Goal: Information Seeking & Learning: Find specific fact

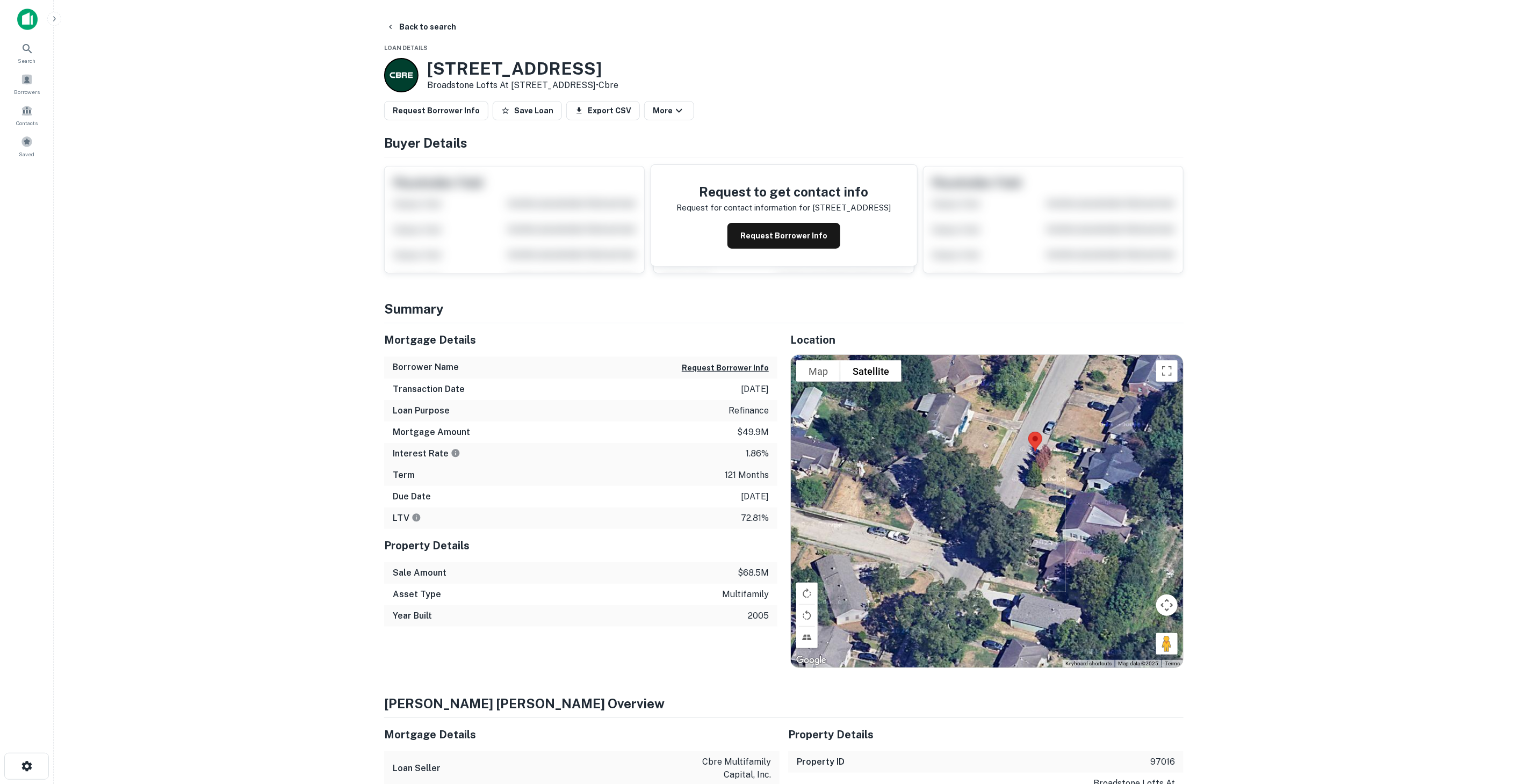
drag, startPoint x: 972, startPoint y: 532, endPoint x: 997, endPoint y: 510, distance: 33.3
click at [997, 510] on div at bounding box center [987, 511] width 393 height 313
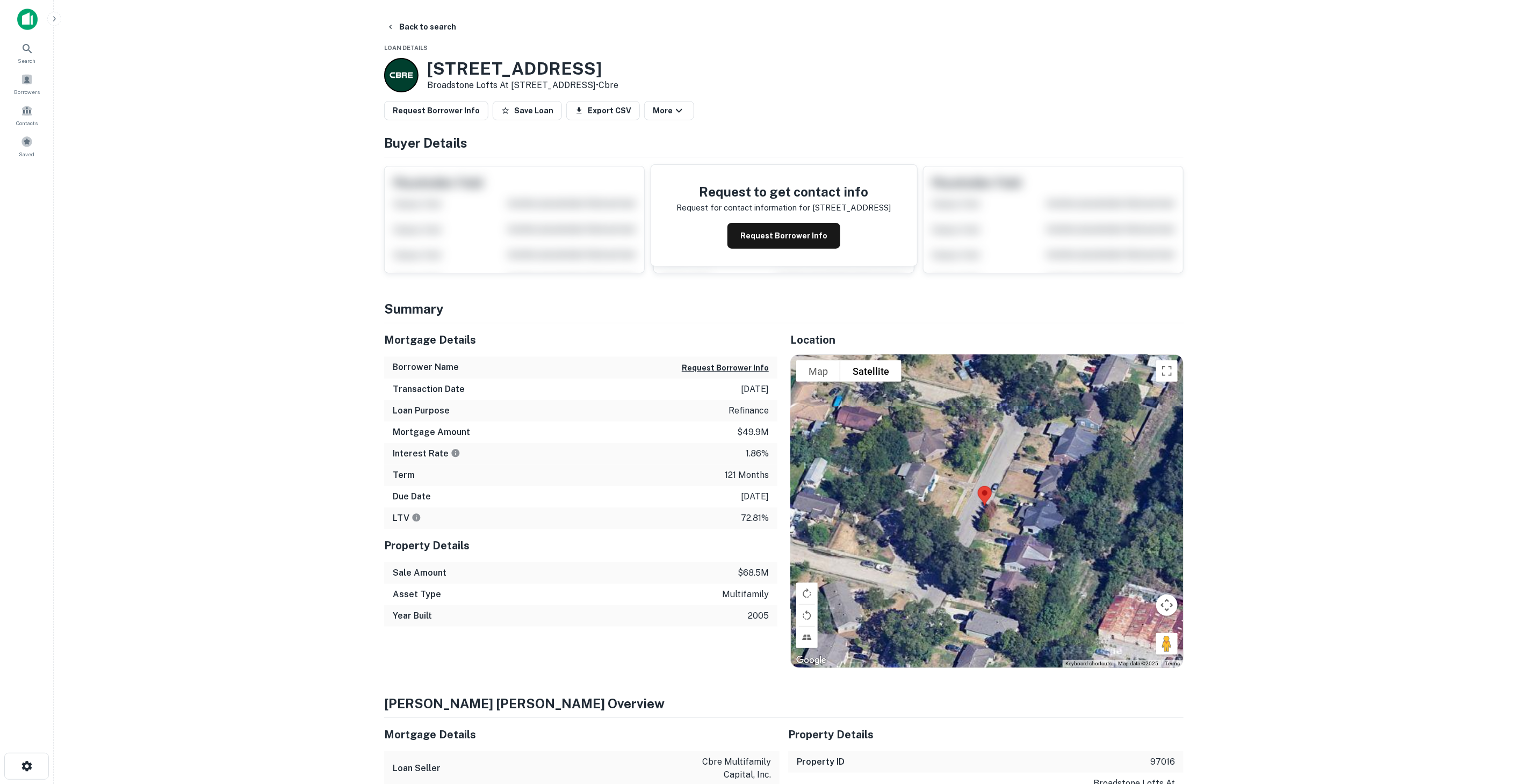
drag, startPoint x: 1062, startPoint y: 464, endPoint x: 978, endPoint y: 535, distance: 110.0
click at [978, 535] on div at bounding box center [987, 511] width 393 height 313
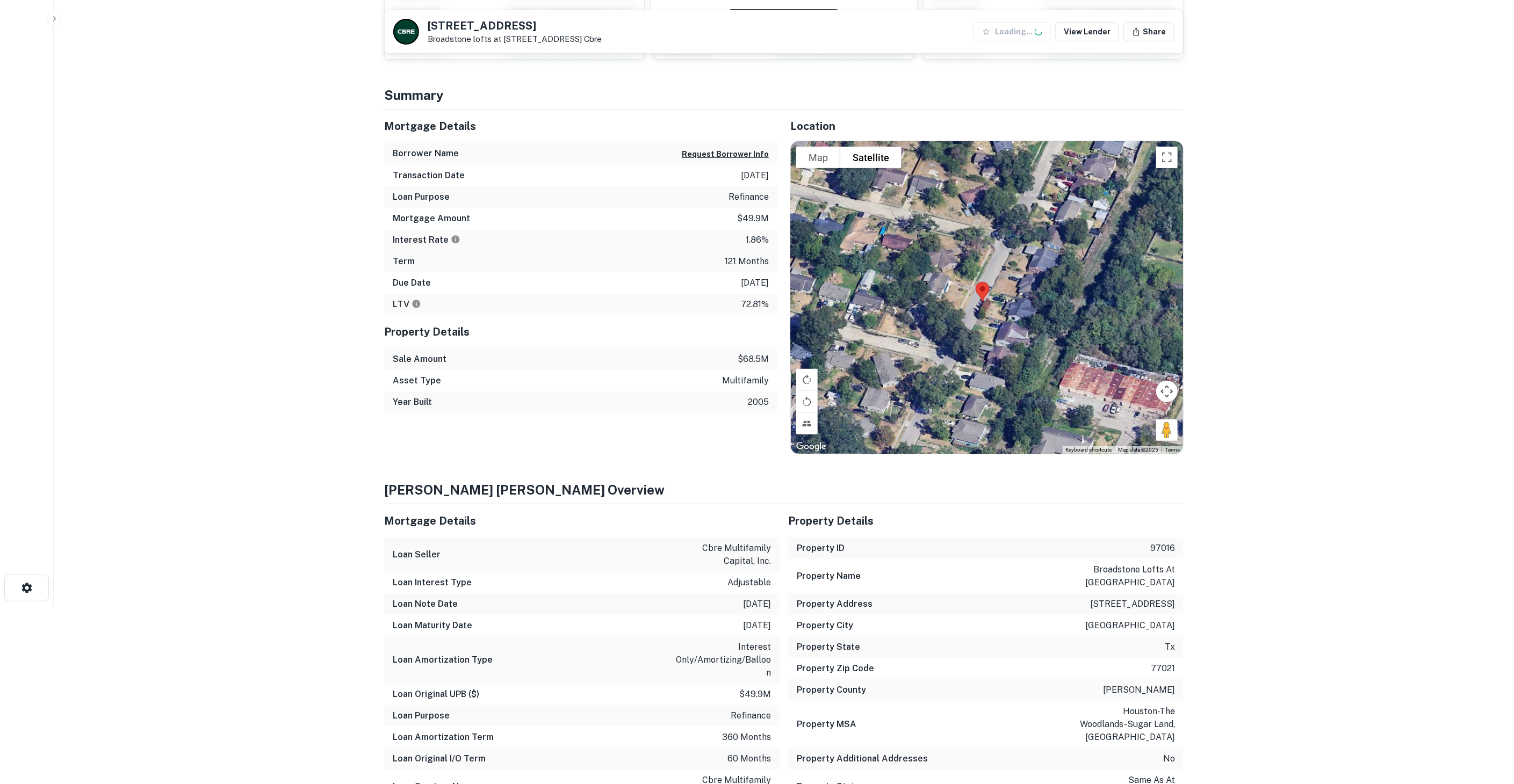
scroll to position [179, 0]
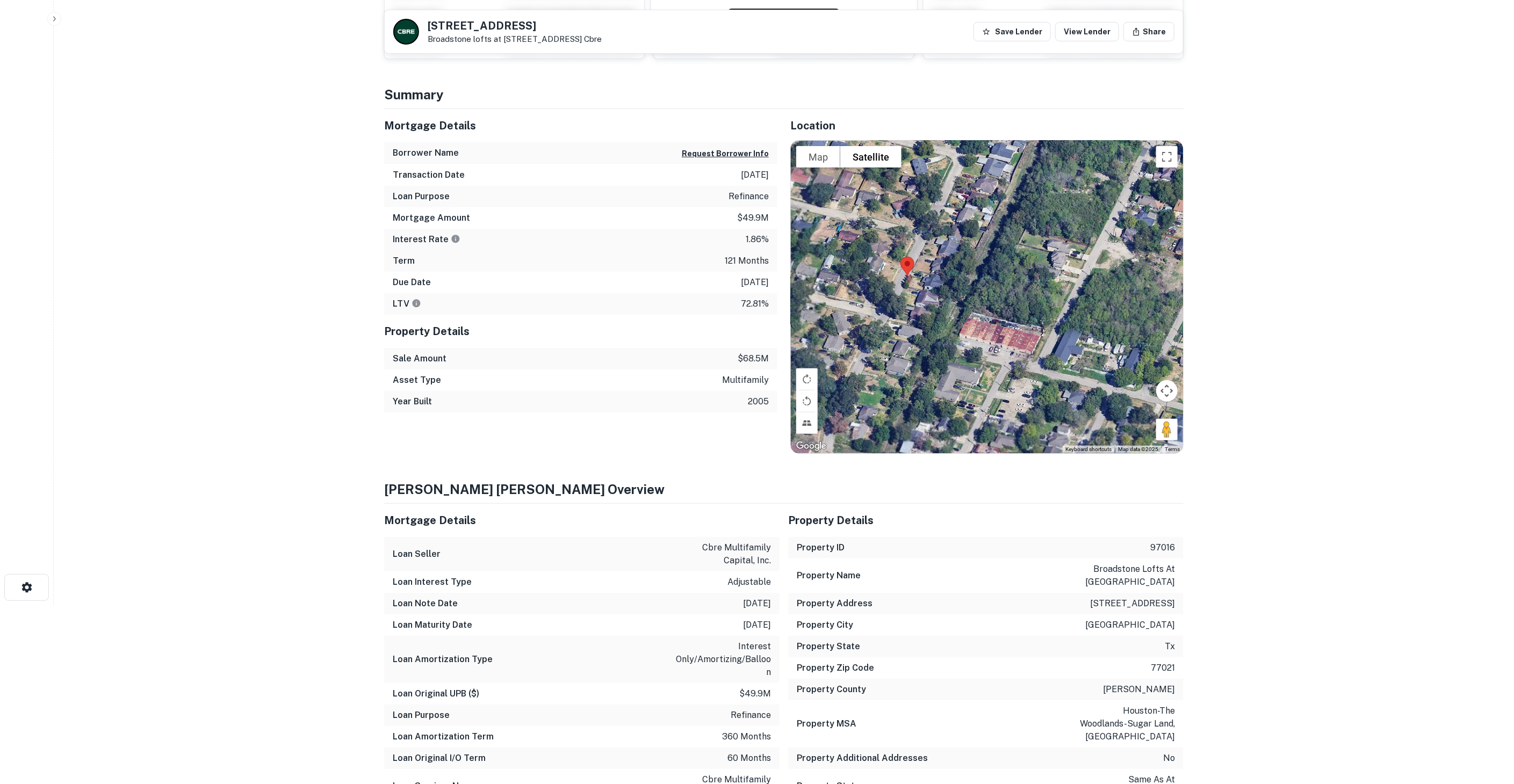
drag, startPoint x: 1127, startPoint y: 374, endPoint x: 1007, endPoint y: 326, distance: 129.2
click at [1007, 326] on div at bounding box center [987, 297] width 393 height 313
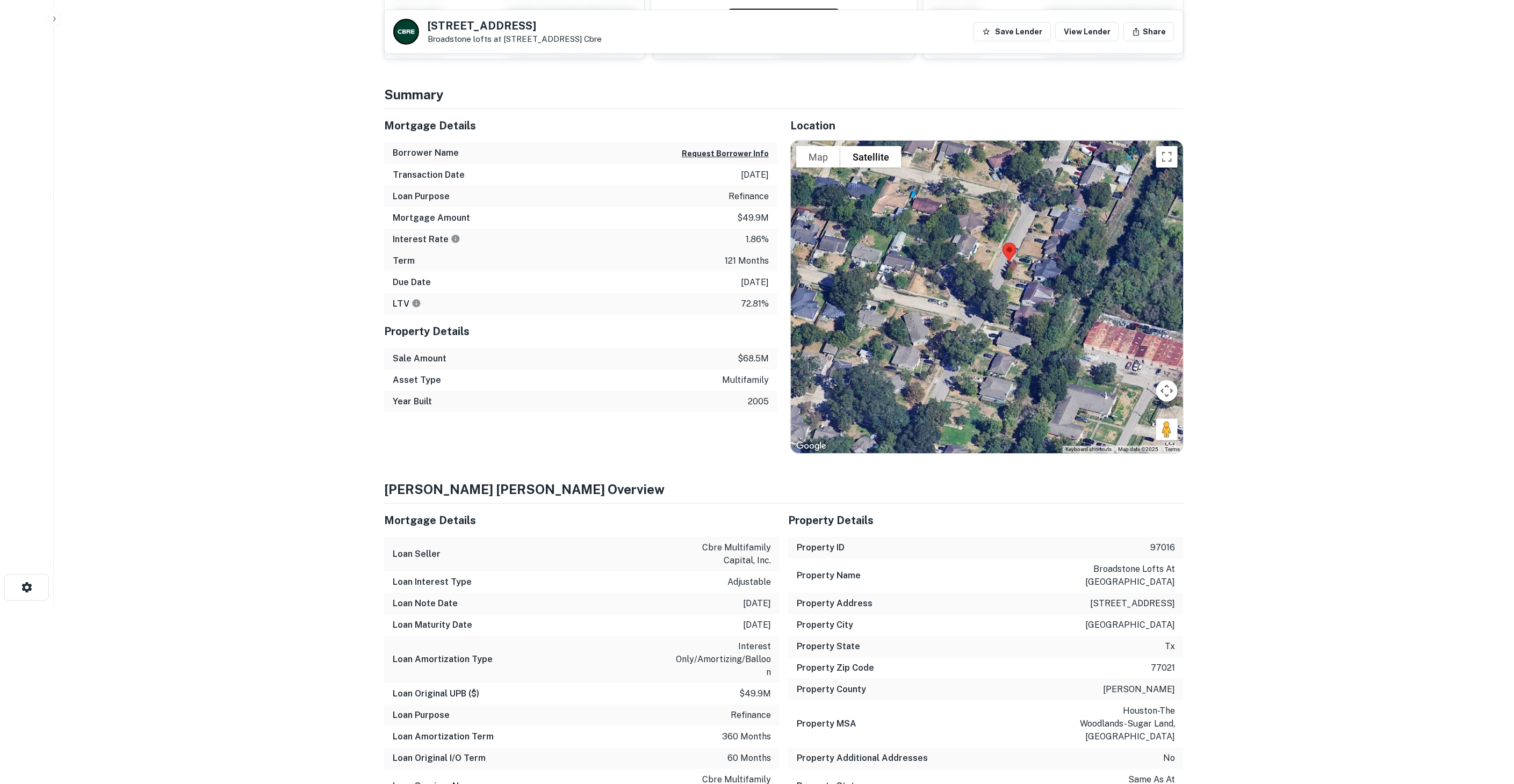
drag, startPoint x: 1007, startPoint y: 326, endPoint x: 1151, endPoint y: 332, distance: 144.1
click at [1151, 332] on div at bounding box center [987, 297] width 393 height 313
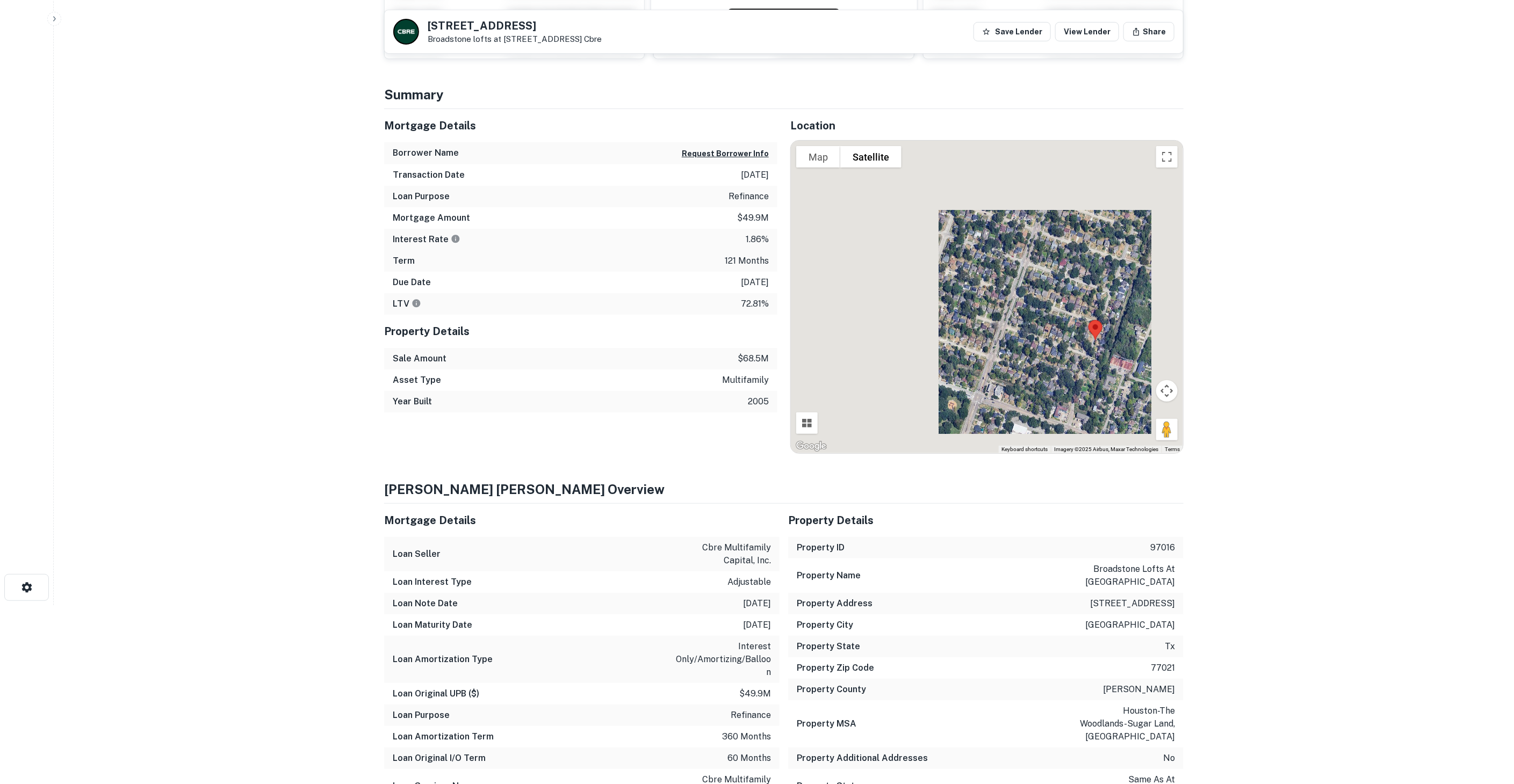
drag, startPoint x: 1118, startPoint y: 305, endPoint x: 1113, endPoint y: 327, distance: 22.6
click at [1113, 327] on div at bounding box center [987, 297] width 393 height 313
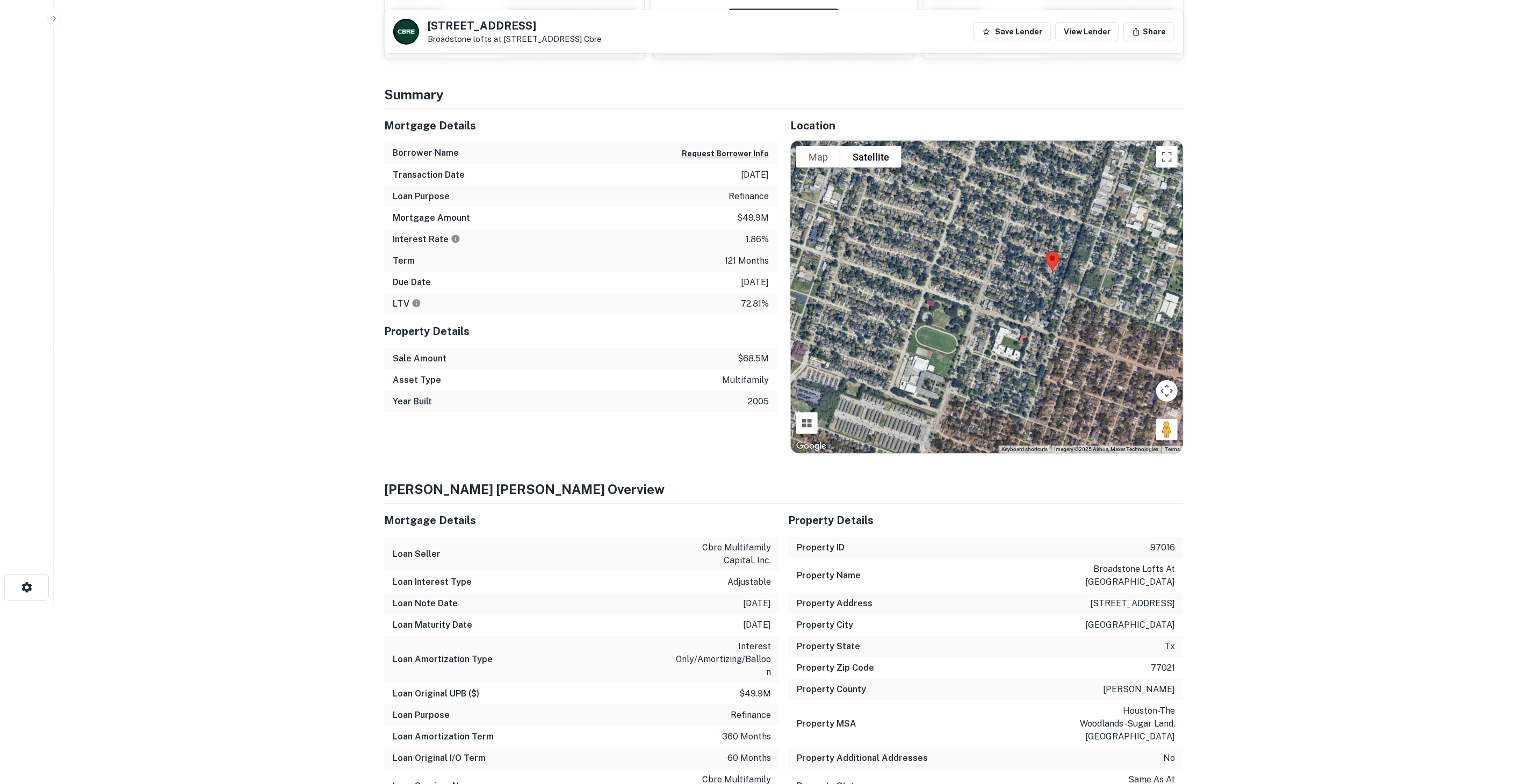
drag, startPoint x: 1096, startPoint y: 339, endPoint x: 1021, endPoint y: 279, distance: 96.0
click at [1042, 275] on img at bounding box center [1053, 261] width 23 height 29
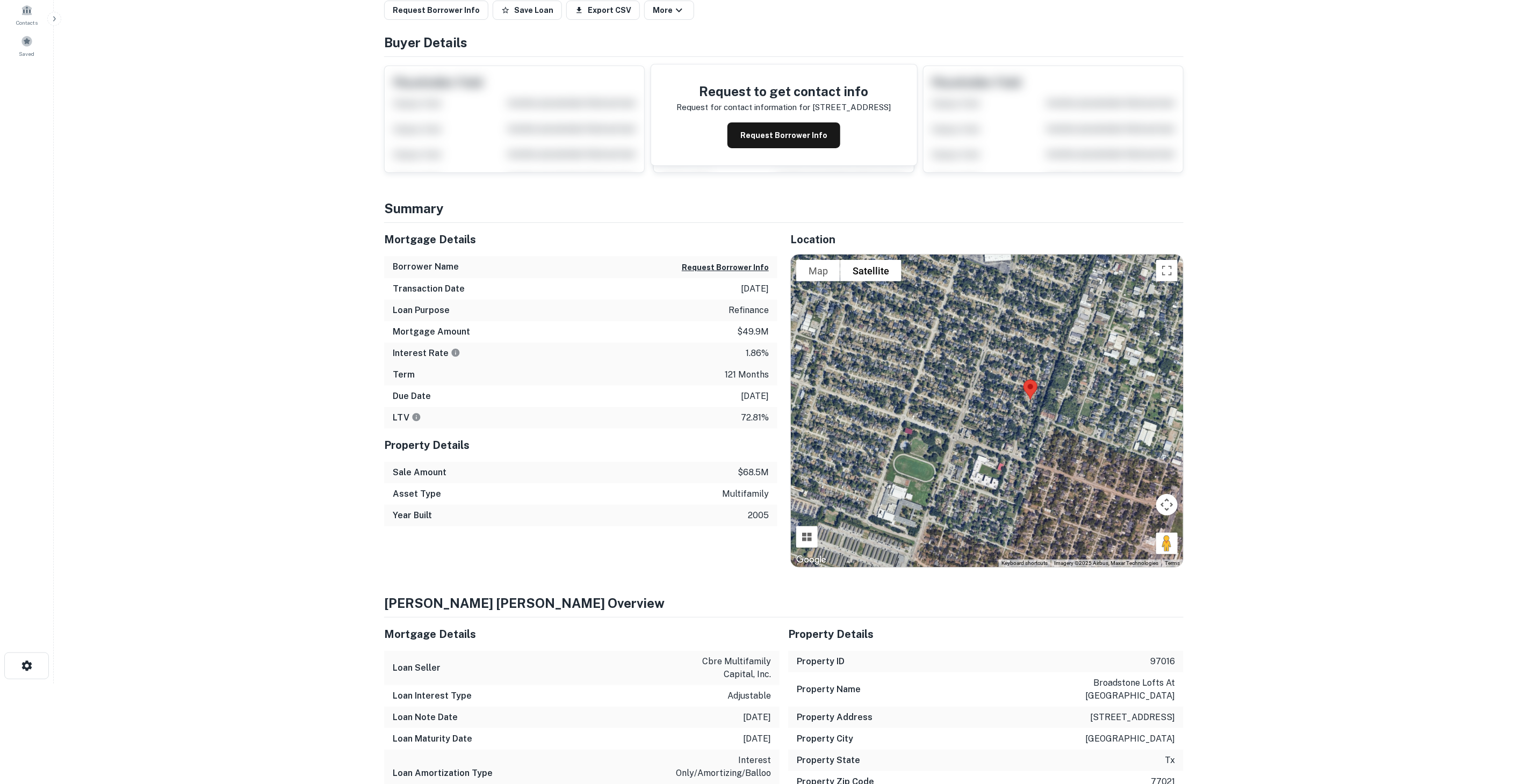
scroll to position [0, 0]
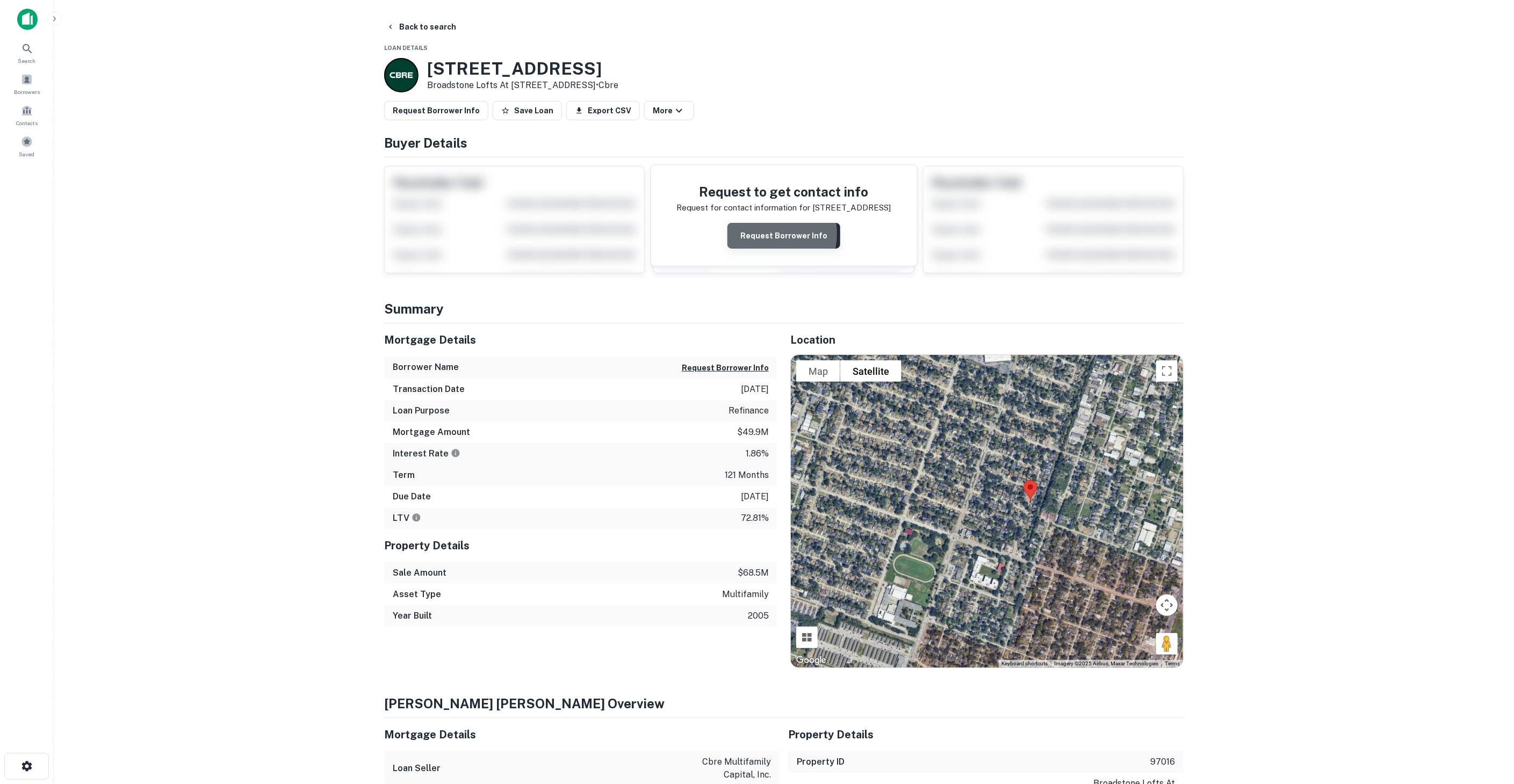
click at [758, 234] on button "Request Borrower Info" at bounding box center [784, 235] width 113 height 26
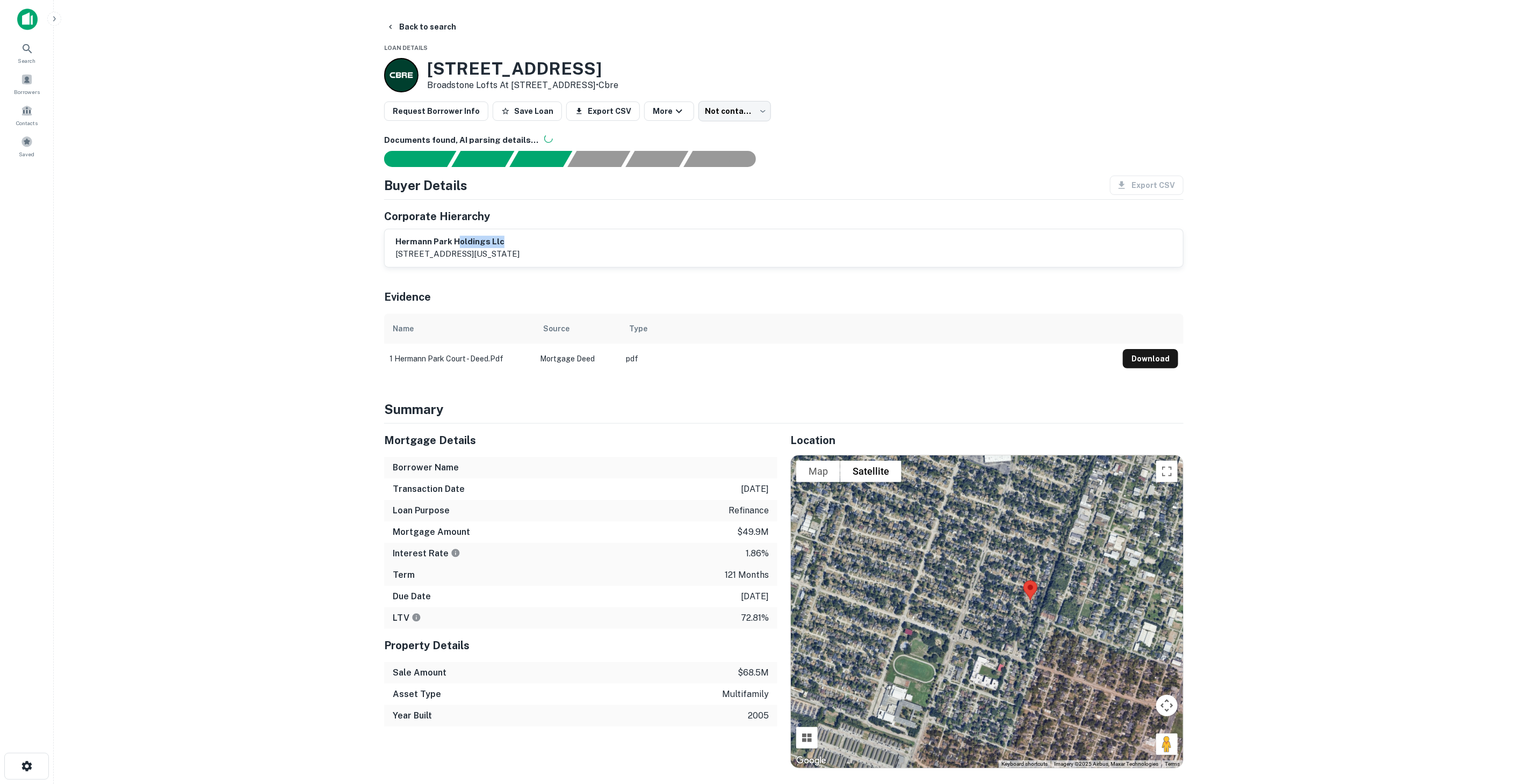
drag, startPoint x: 618, startPoint y: 245, endPoint x: 458, endPoint y: 234, distance: 160.4
click at [457, 234] on div "hermann park holdings llc one washington mall, suite 508, boston, ma, 02109" at bounding box center [783, 248] width 798 height 38
click at [434, 247] on p "[STREET_ADDRESS][US_STATE]" at bounding box center [457, 253] width 124 height 13
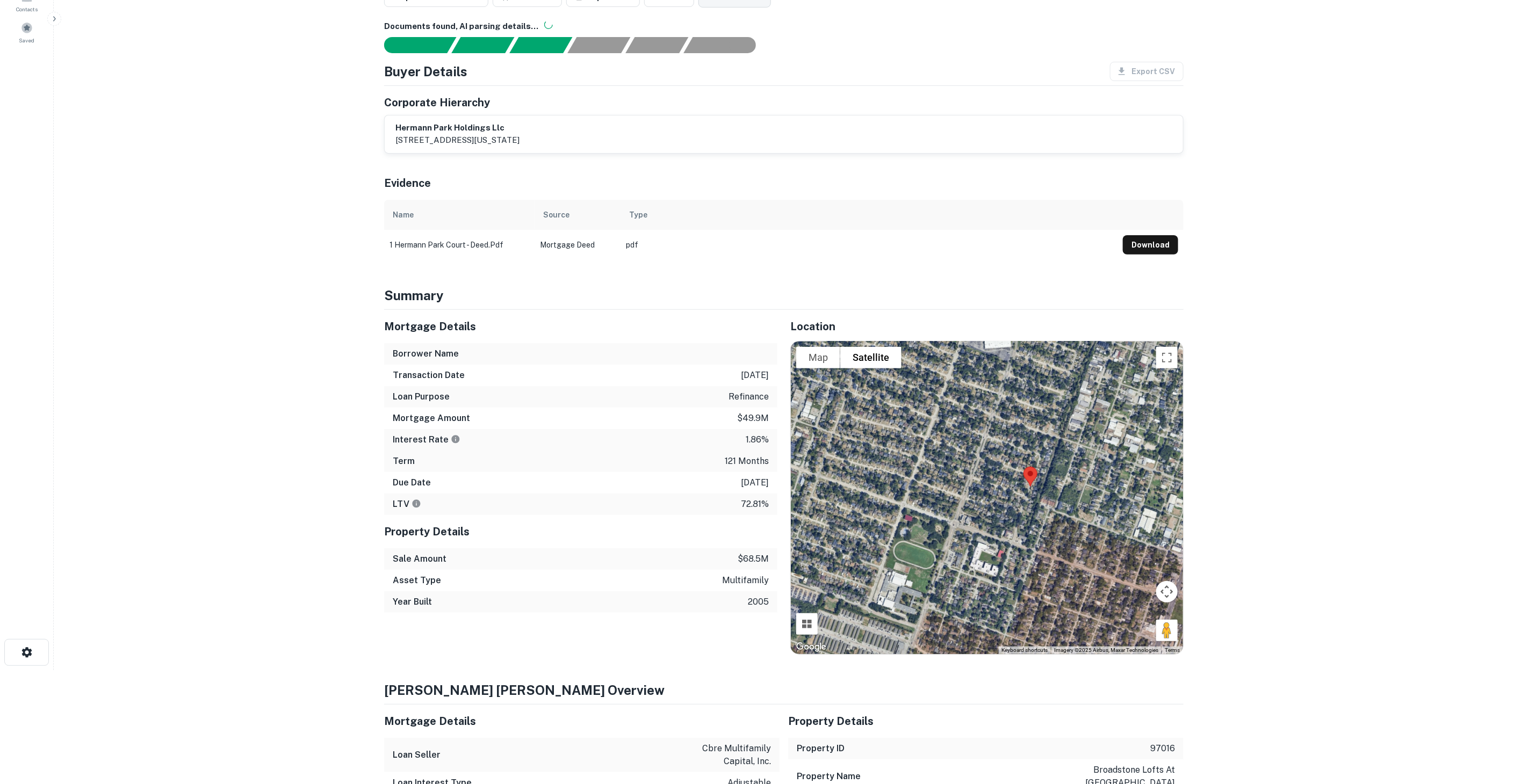
scroll to position [238, 0]
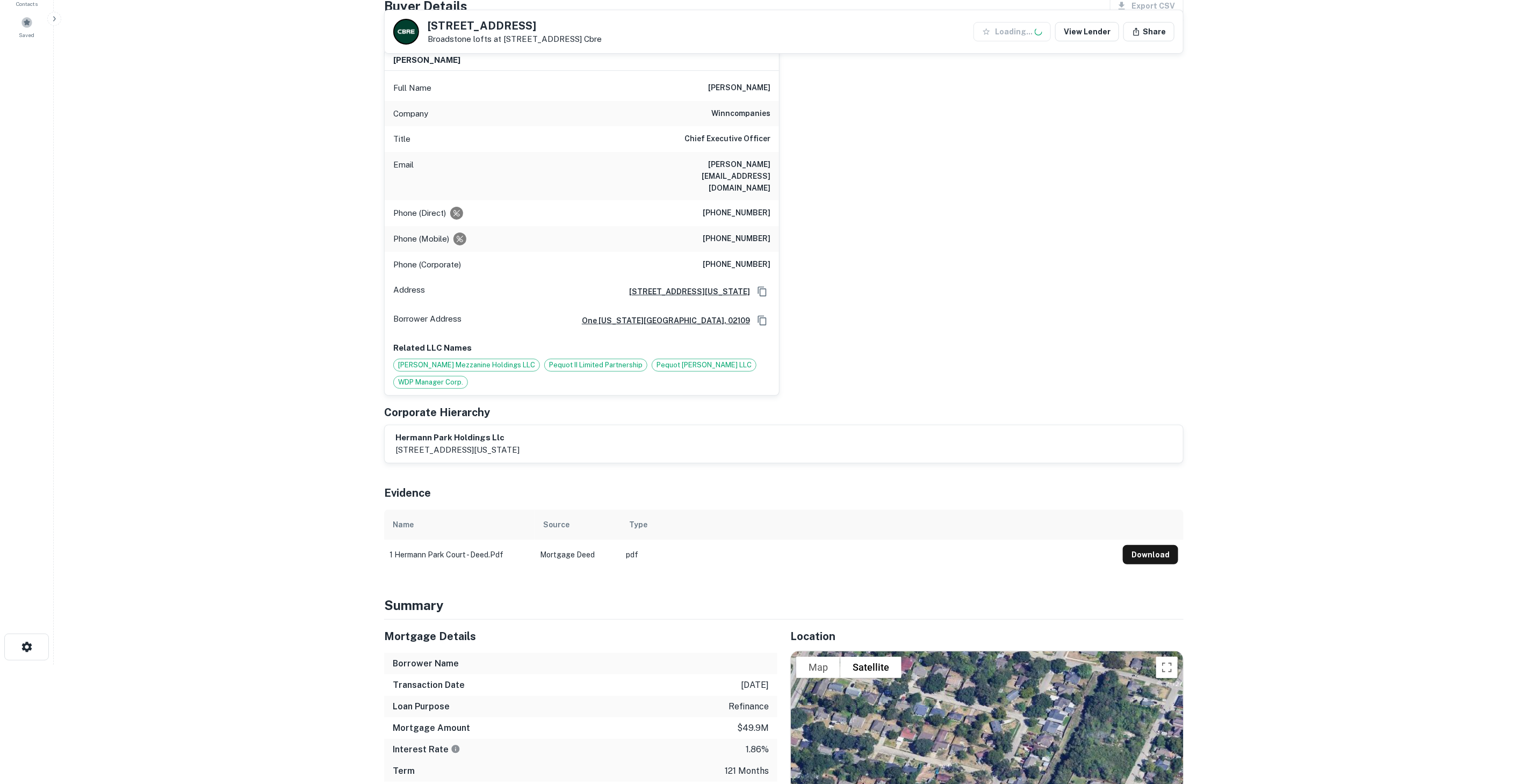
scroll to position [60, 0]
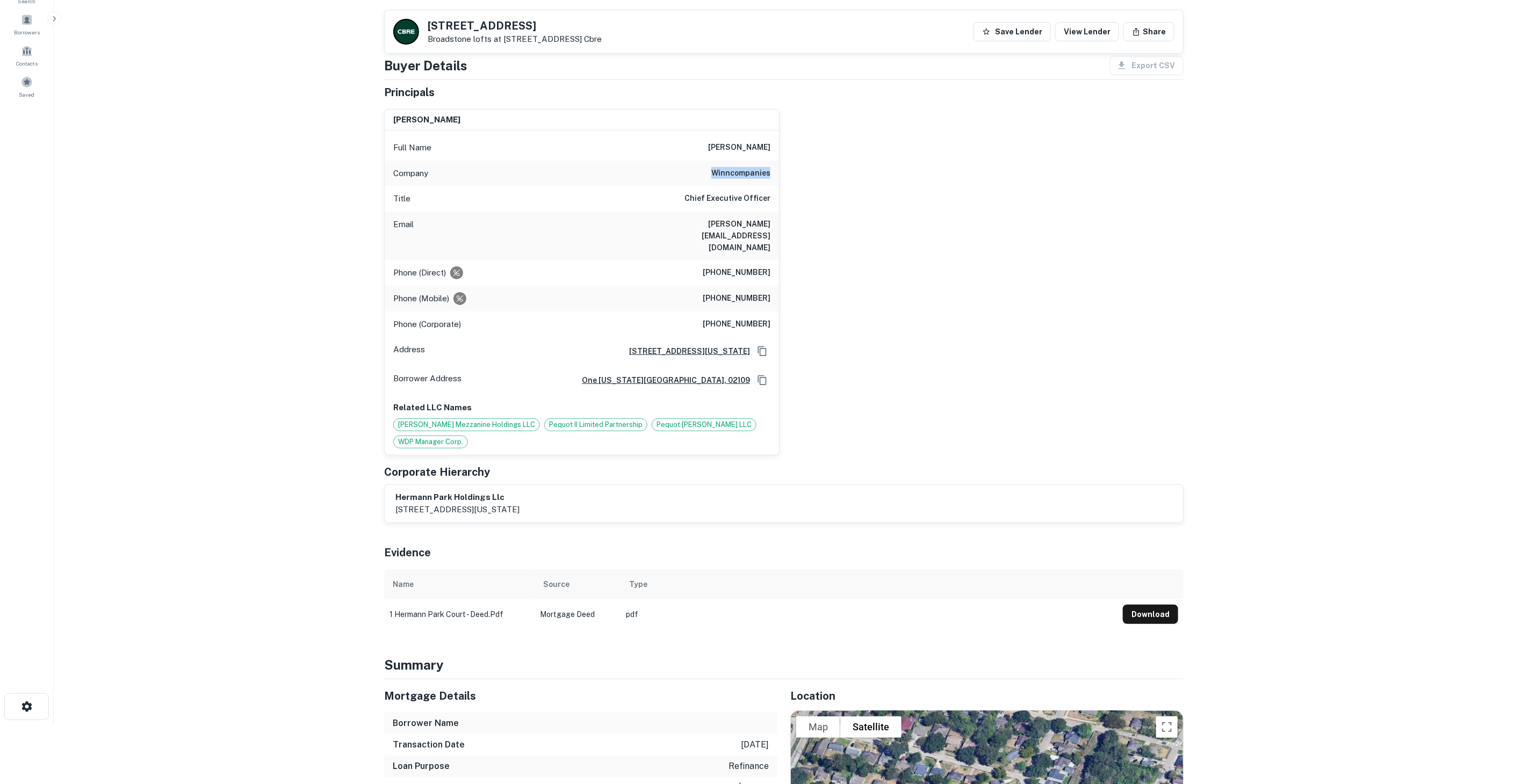
drag, startPoint x: 706, startPoint y: 167, endPoint x: 846, endPoint y: 183, distance: 140.9
click at [846, 183] on div "[PERSON_NAME] Full Name [PERSON_NAME] Company winncompanies Title Chief Executi…" at bounding box center [779, 277] width 808 height 355
click at [737, 175] on h6 "winncompanies" at bounding box center [741, 173] width 59 height 13
drag, startPoint x: 737, startPoint y: 175, endPoint x: 697, endPoint y: 169, distance: 40.4
click at [697, 169] on div "Company winncompanies" at bounding box center [582, 174] width 395 height 26
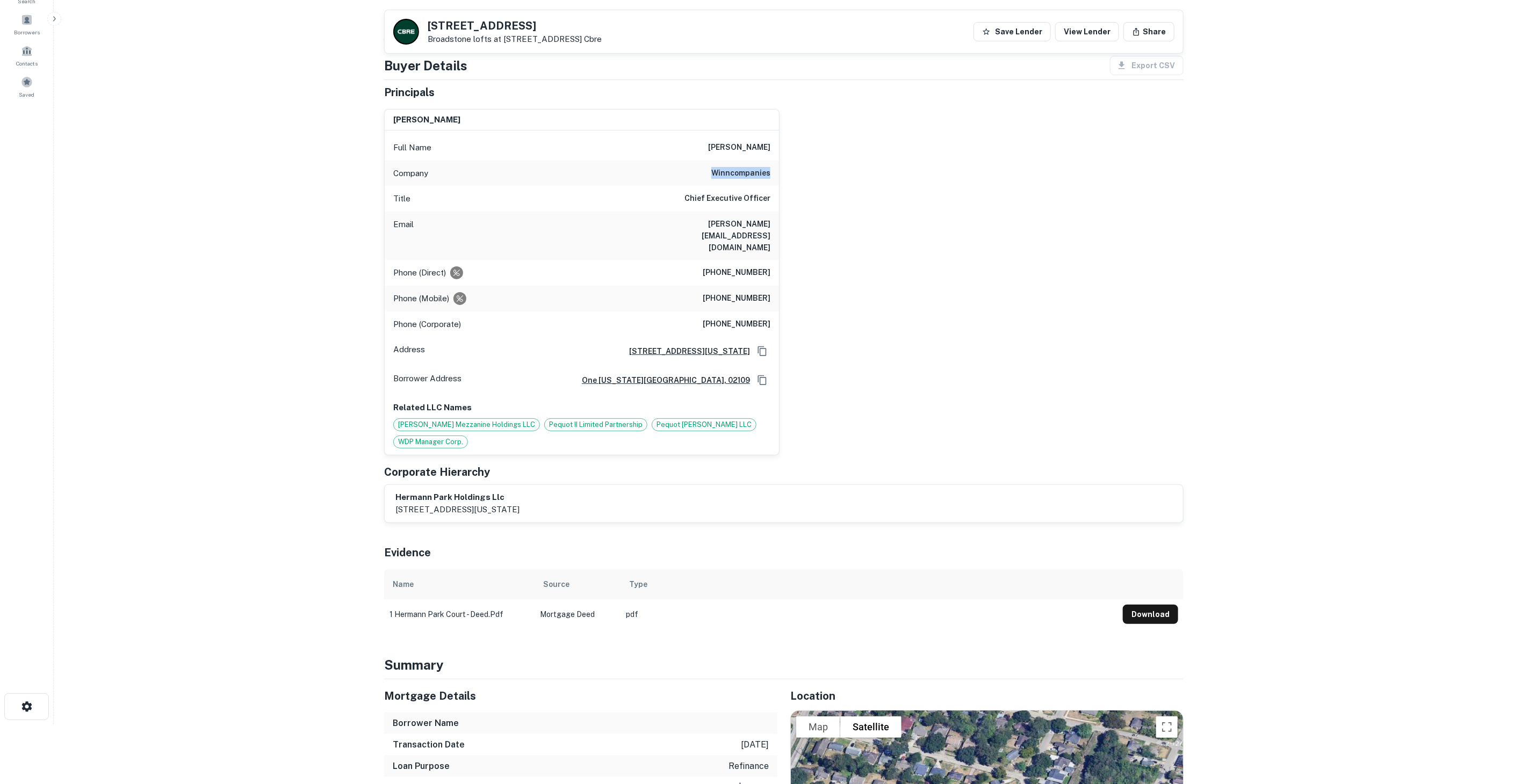
drag, startPoint x: 700, startPoint y: 170, endPoint x: 842, endPoint y: 181, distance: 142.4
click at [842, 181] on div "[PERSON_NAME] Full Name [PERSON_NAME] Company winncompanies Title Chief Executi…" at bounding box center [779, 277] width 808 height 355
click at [1037, 340] on div "[PERSON_NAME] Full Name [PERSON_NAME] Company winncompanies Title Chief Executi…" at bounding box center [779, 277] width 808 height 355
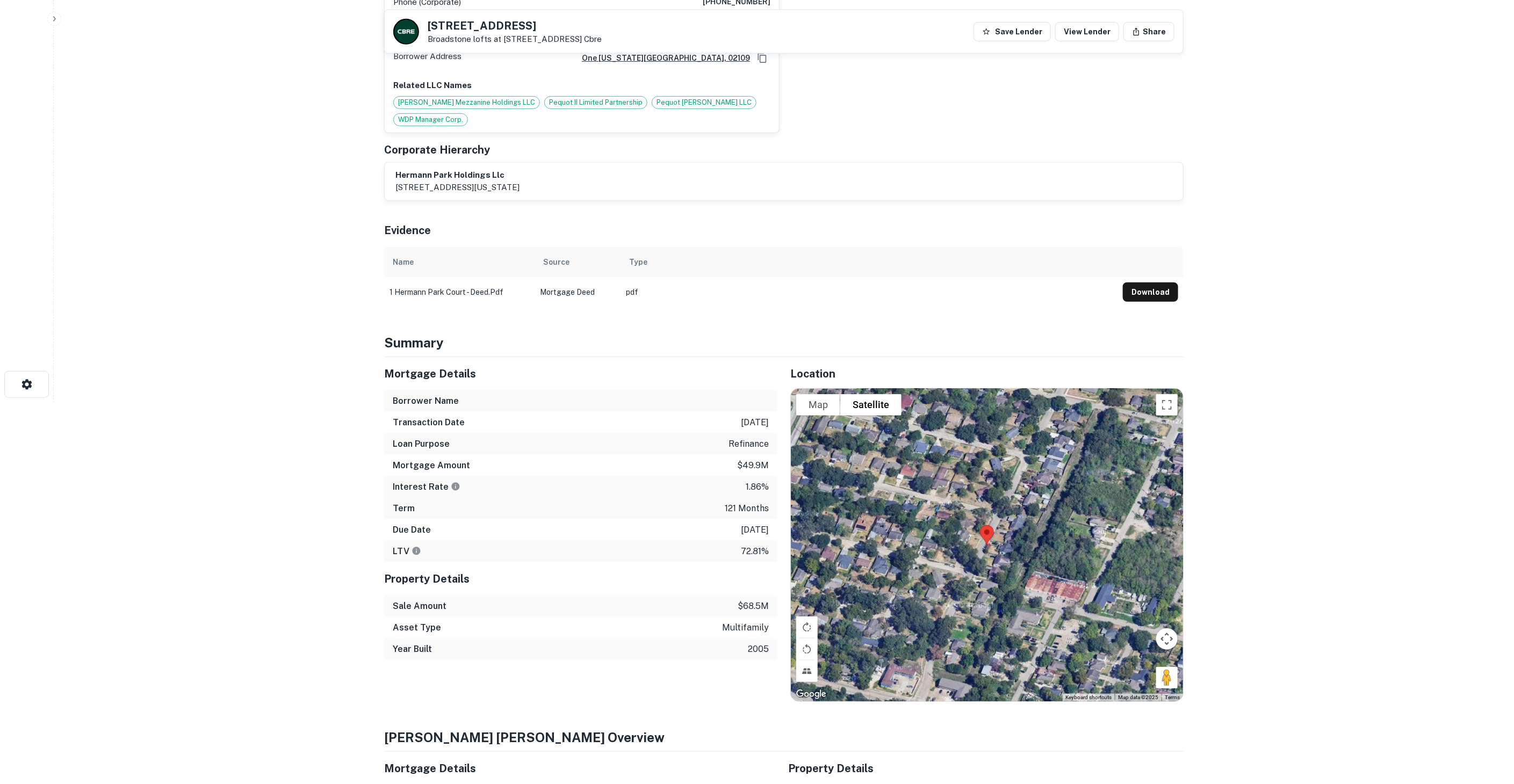
scroll to position [417, 0]
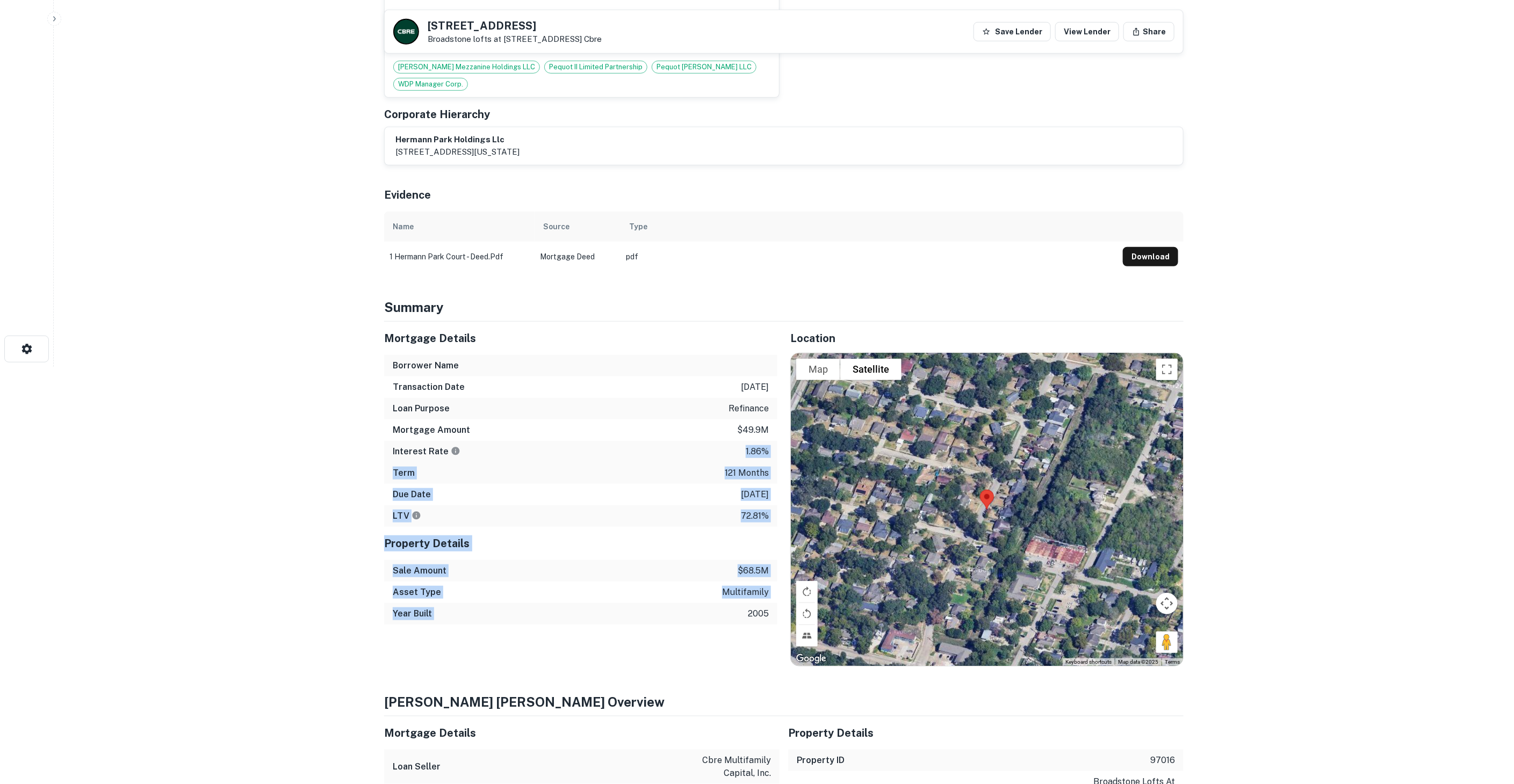
drag, startPoint x: 721, startPoint y: 427, endPoint x: 751, endPoint y: 586, distance: 161.8
click at [751, 586] on div "Mortgage Details Borrower Name Transaction Date [DATE] Loan Purpose refinance M…" at bounding box center [582, 473] width 394 height 303
click at [751, 607] on p "2005" at bounding box center [758, 613] width 21 height 13
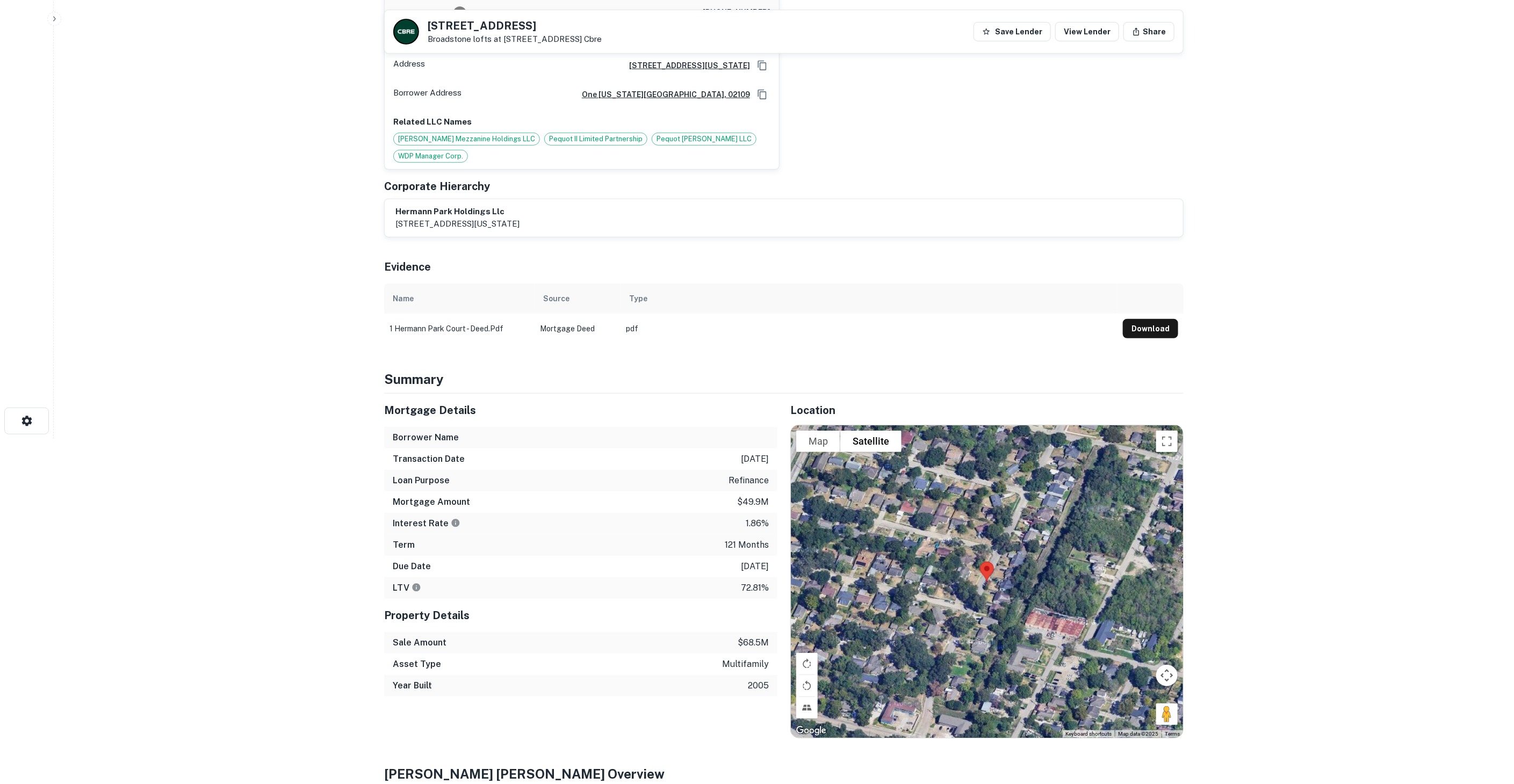
scroll to position [328, 0]
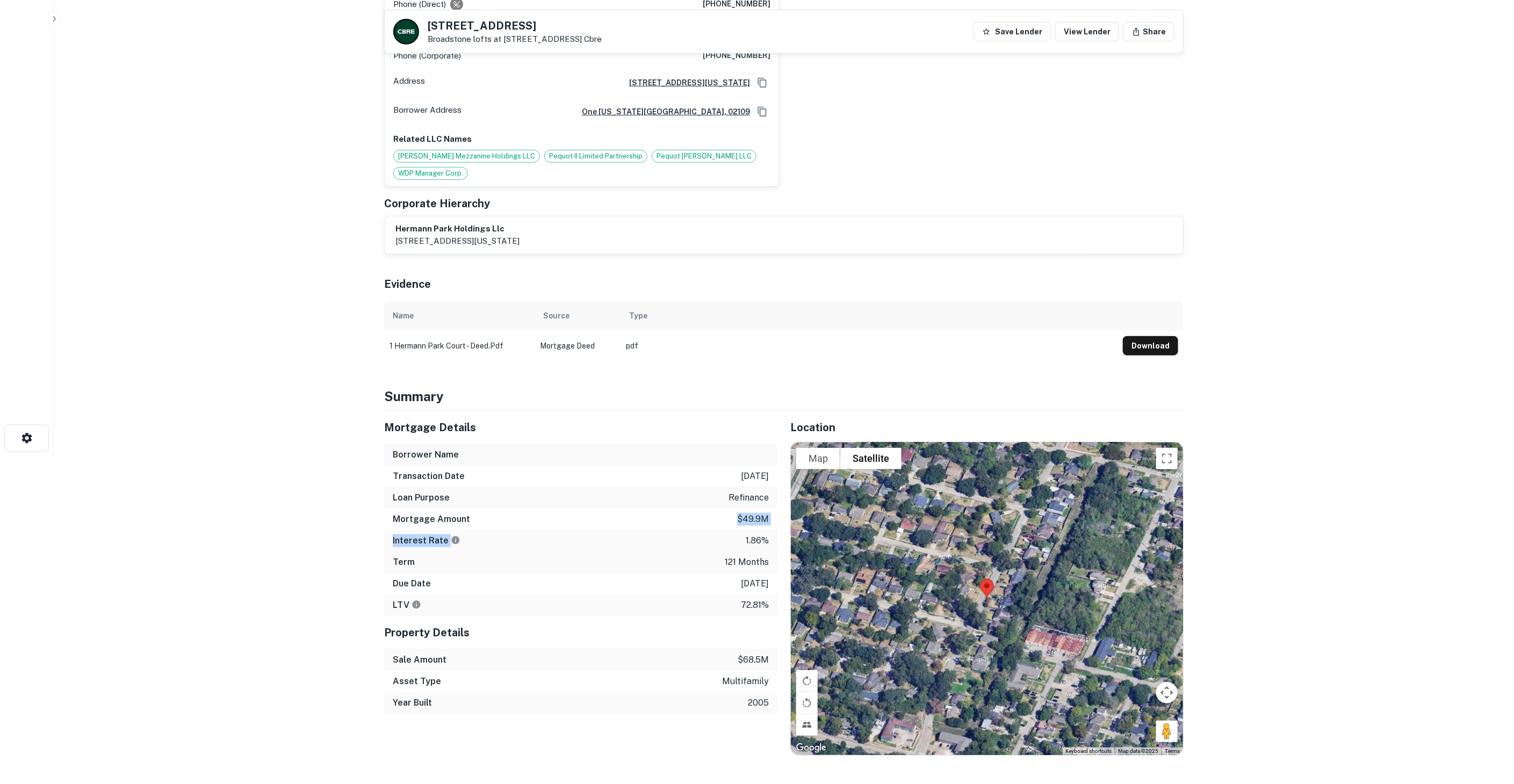
drag, startPoint x: 624, startPoint y: 487, endPoint x: 700, endPoint y: 516, distance: 81.3
click at [700, 516] on div "Mortgage Details Borrower Name Transaction Date [DATE] Loan Purpose refinance M…" at bounding box center [582, 514] width 394 height 206
click at [706, 531] on div "Interest Rate 1.86%" at bounding box center [582, 542] width 394 height 22
click at [733, 509] on div "Mortgage Amount $49.9m" at bounding box center [582, 520] width 394 height 22
drag, startPoint x: 741, startPoint y: 442, endPoint x: 746, endPoint y: 487, distance: 45.3
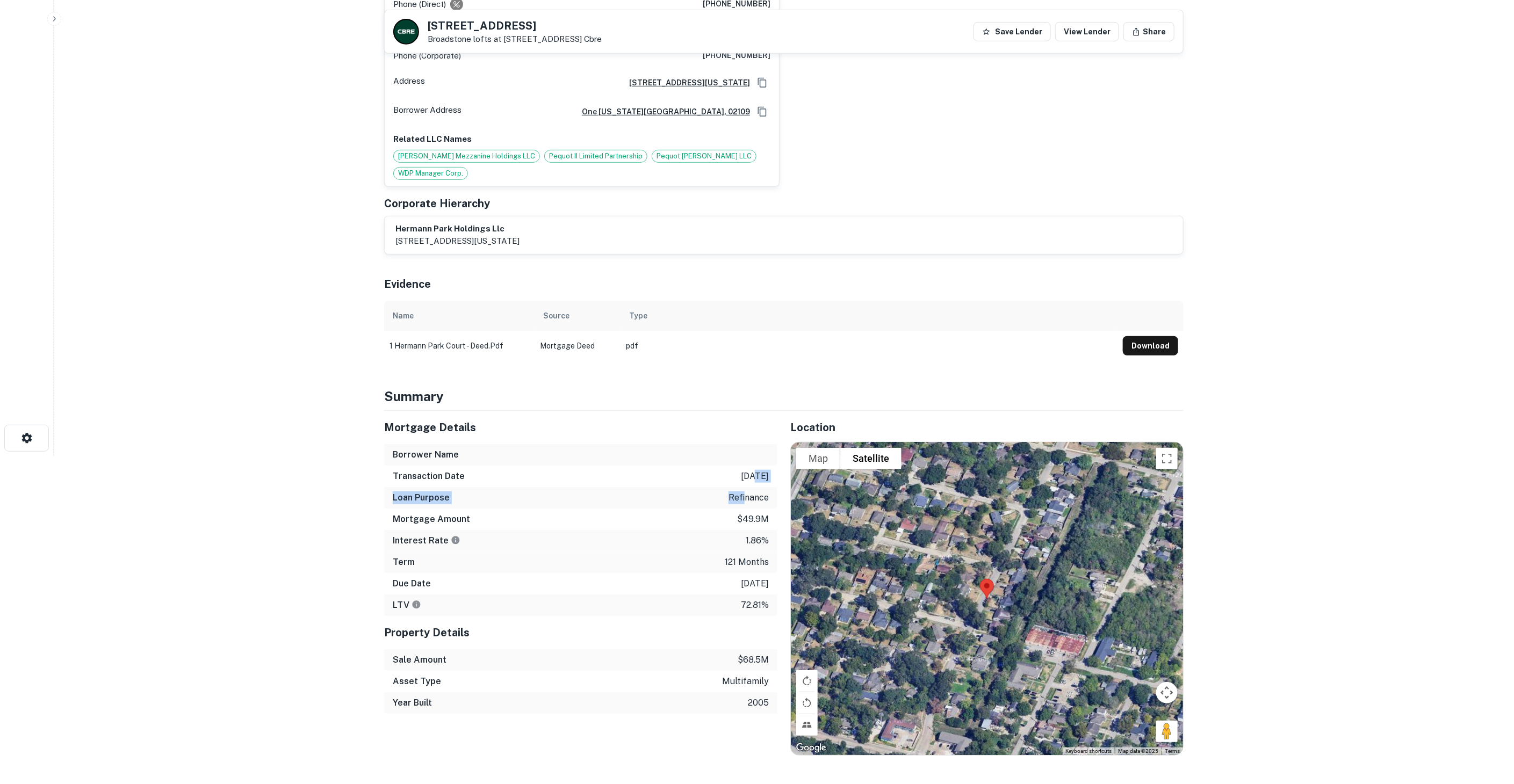
click at [746, 484] on div "Mortgage Details Borrower Name Transaction Date [DATE] Loan Purpose refinance M…" at bounding box center [582, 514] width 394 height 206
click at [746, 513] on p "$49.9m" at bounding box center [754, 519] width 32 height 13
drag, startPoint x: 689, startPoint y: 497, endPoint x: 696, endPoint y: 528, distance: 31.8
click at [696, 520] on div "Mortgage Details Borrower Name Transaction Date [DATE] Loan Purpose refinance M…" at bounding box center [582, 514] width 394 height 206
click at [699, 551] on div "Term 121 months" at bounding box center [582, 562] width 394 height 22
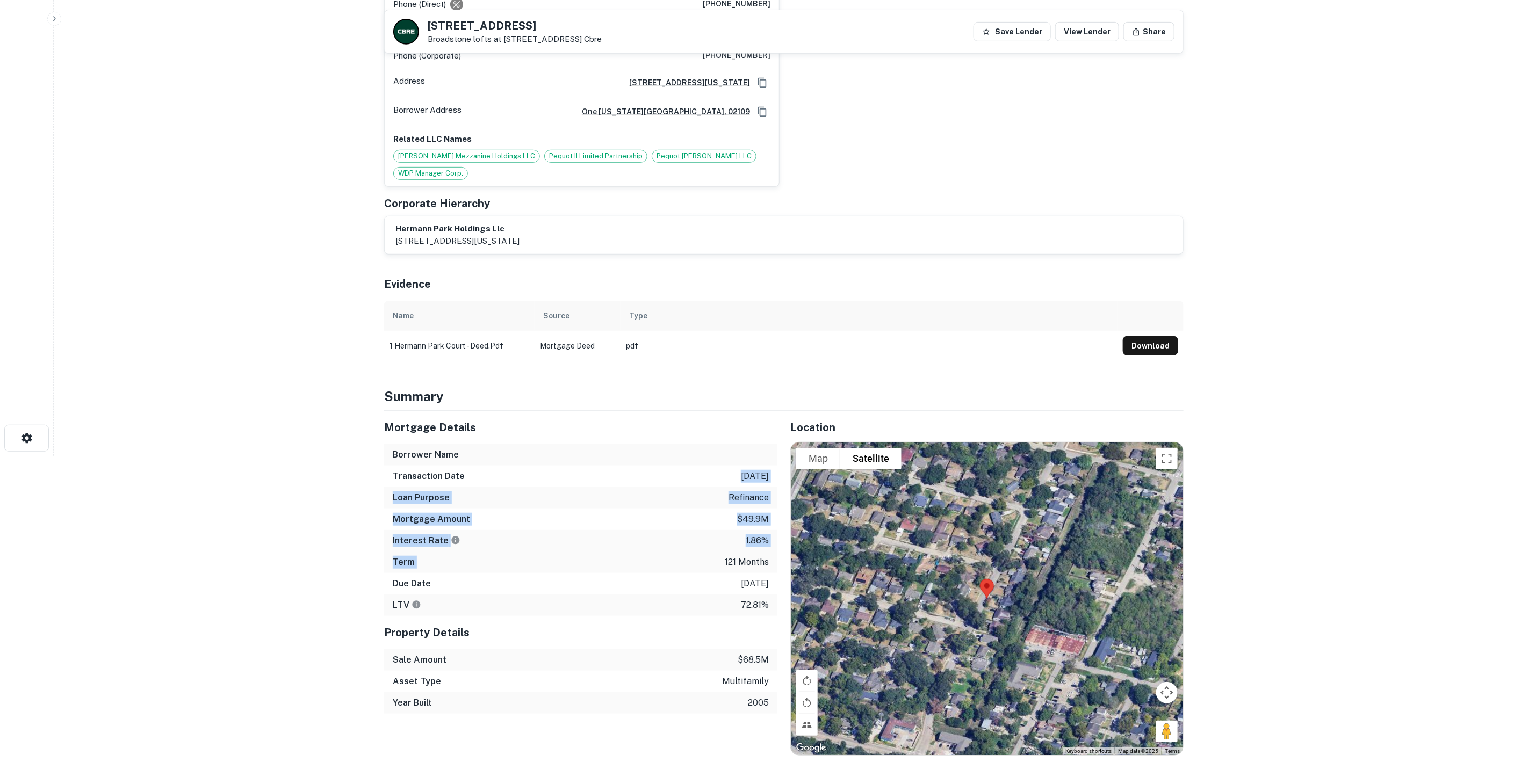
drag, startPoint x: 685, startPoint y: 462, endPoint x: 710, endPoint y: 555, distance: 96.3
click at [711, 549] on div "Mortgage Details Borrower Name Transaction Date [DATE] Loan Purpose refinance M…" at bounding box center [582, 514] width 394 height 206
click at [707, 594] on div "LTV 72.81%" at bounding box center [582, 605] width 394 height 22
click at [307, 220] on main "[GEOGRAPHIC_DATA] Broadstone lofts at [STREET_ADDRESS] Cbre Save Lender View Le…" at bounding box center [783, 64] width 1460 height 784
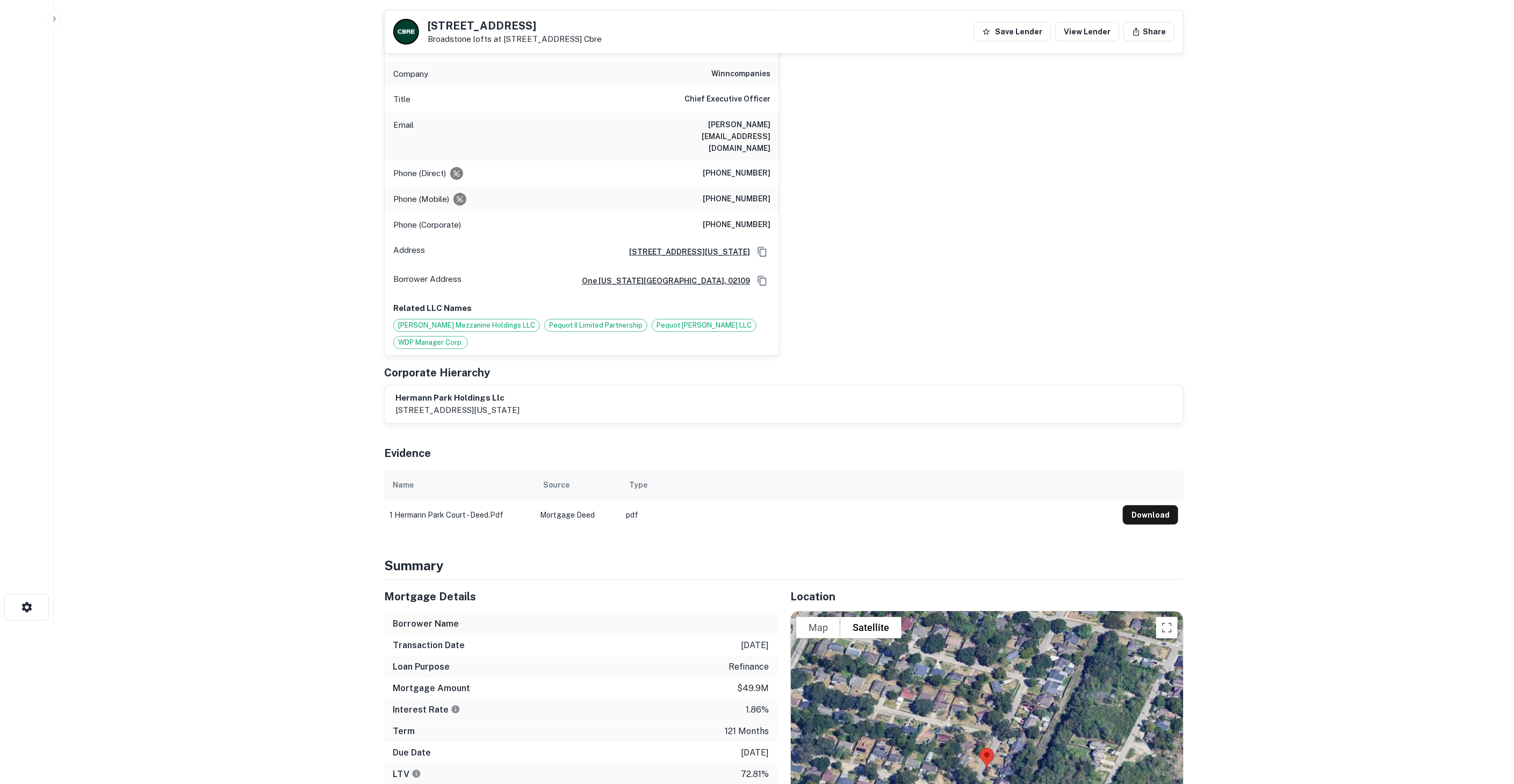
scroll to position [0, 0]
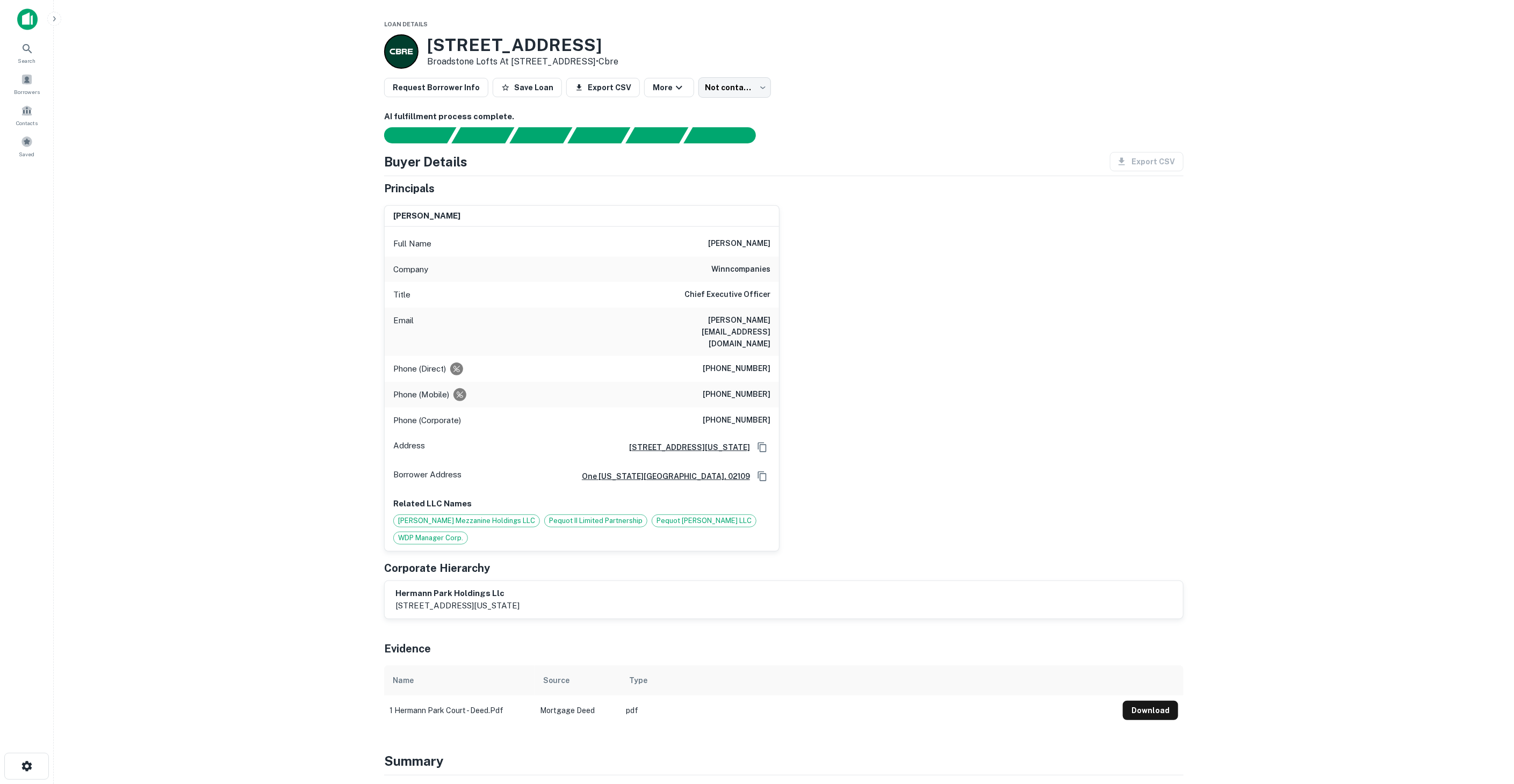
click at [437, 533] on span "WDP Manager Corp." at bounding box center [430, 538] width 74 height 11
click at [590, 516] on span "Pequot II Limited Partnership" at bounding box center [595, 521] width 102 height 11
click at [678, 516] on span "Pequot [PERSON_NAME] LLC" at bounding box center [704, 521] width 103 height 11
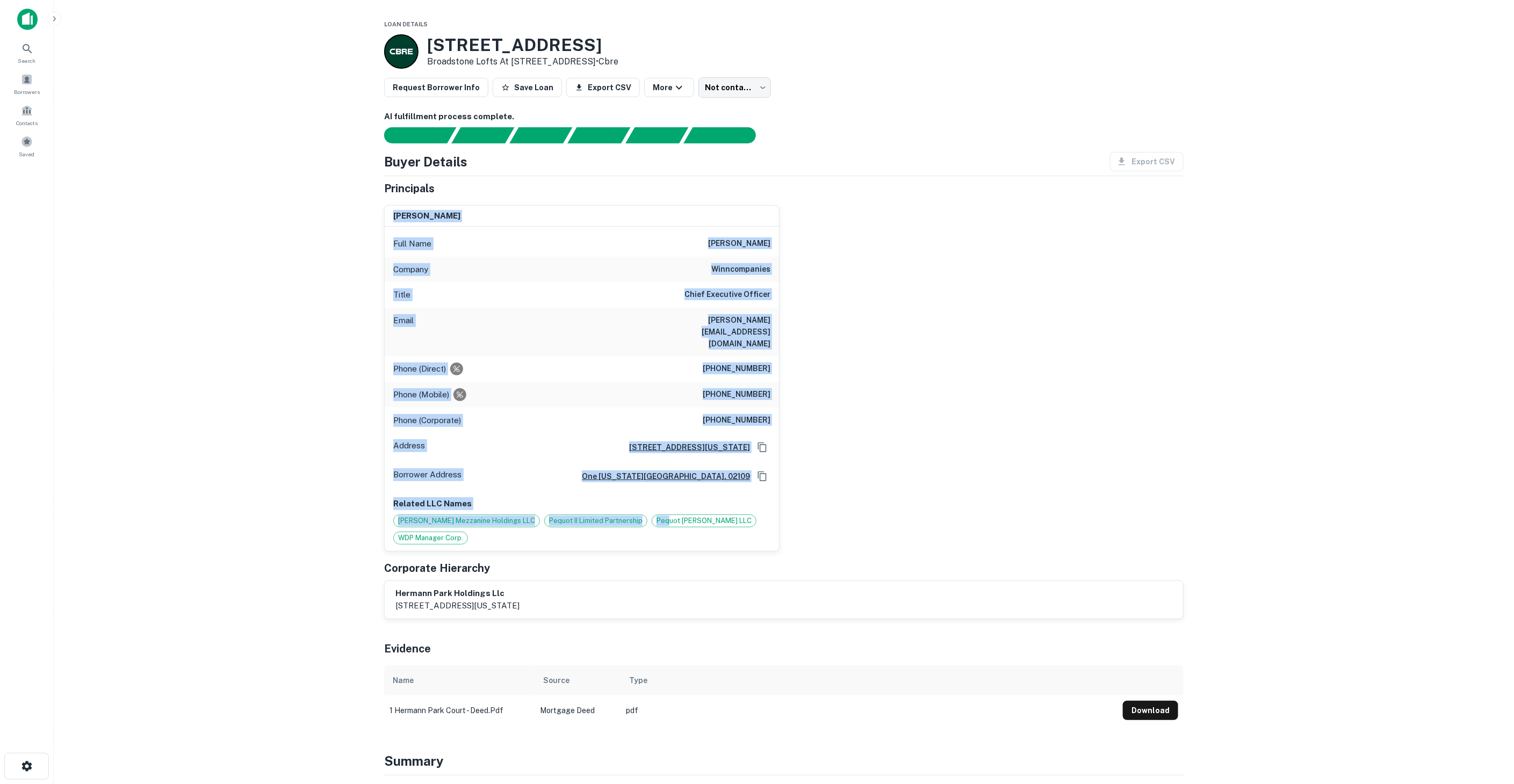
drag, startPoint x: 660, startPoint y: 514, endPoint x: 312, endPoint y: 202, distance: 467.4
click at [312, 202] on main "Loan Details [STREET_ADDRESS] lofts at [STREET_ADDRESS] • Cbre Request Borrower…" at bounding box center [783, 392] width 1460 height 784
click at [242, 207] on main "Loan Details [STREET_ADDRESS] lofts at [STREET_ADDRESS] • Cbre Request Borrower…" at bounding box center [783, 392] width 1460 height 784
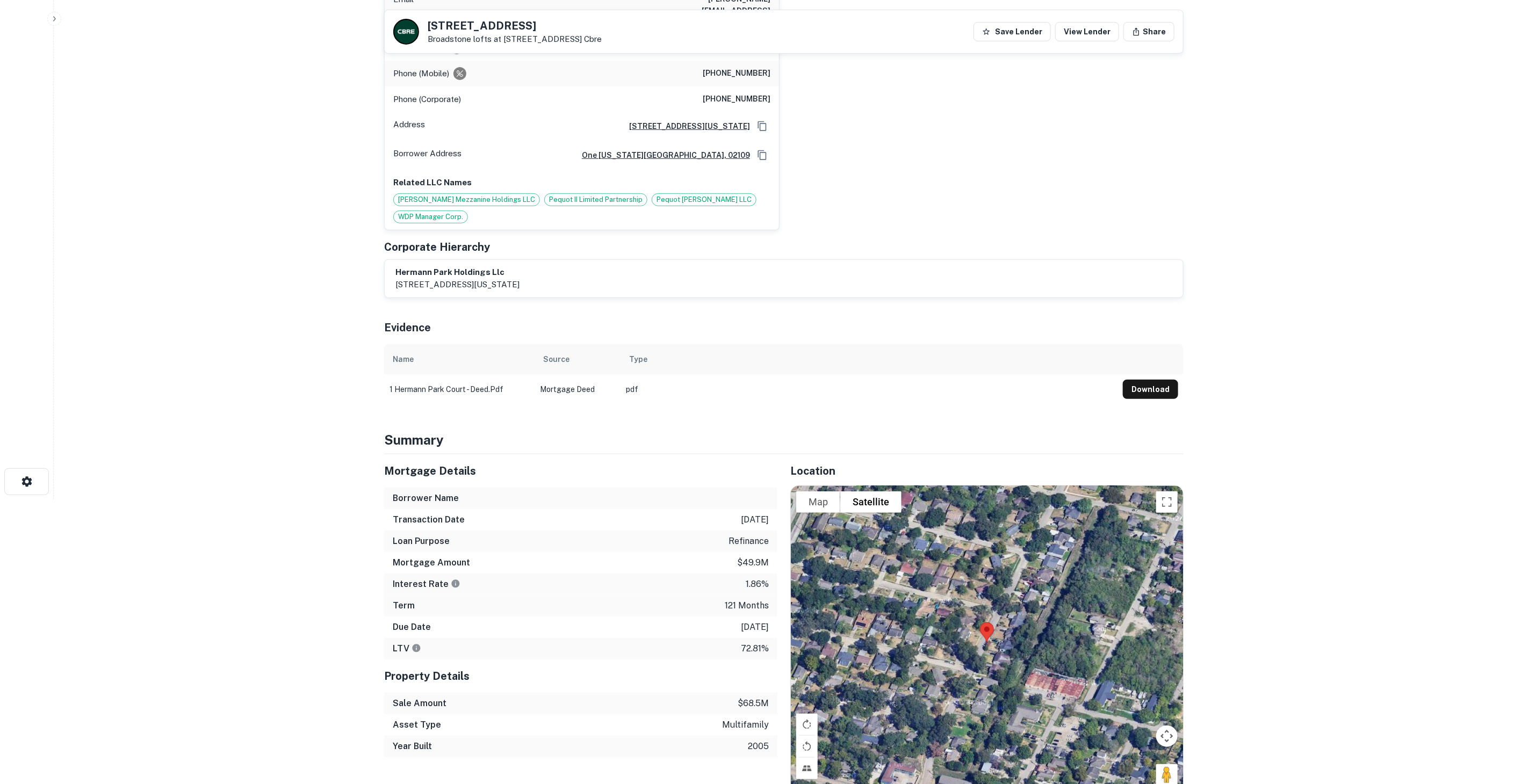
scroll to position [298, 0]
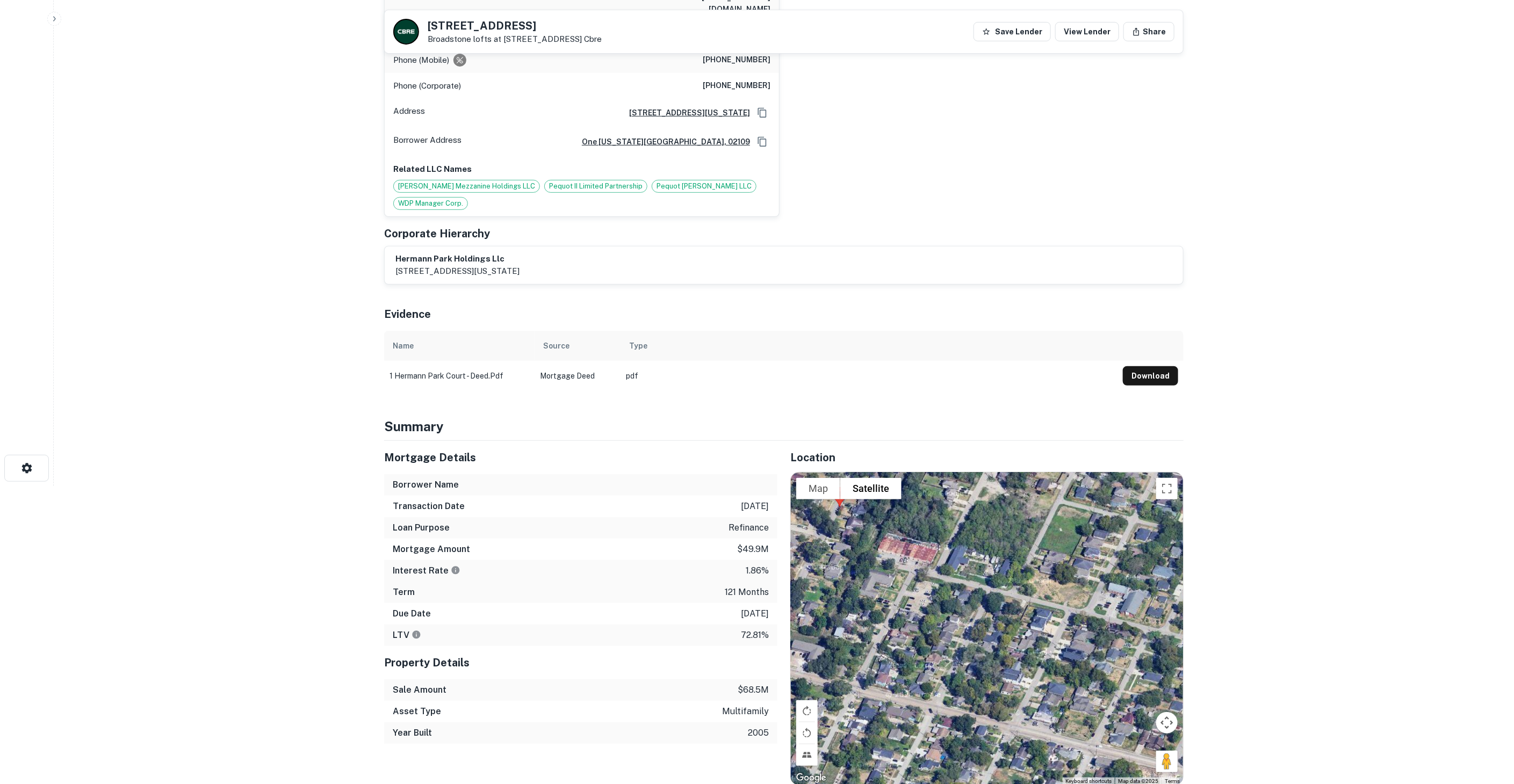
drag, startPoint x: 1179, startPoint y: 744, endPoint x: 1097, endPoint y: 668, distance: 111.8
click at [1162, 705] on div "Map Terrain Satellite Labels Keyboard shortcuts Map Data Map data ©2025 Map dat…" at bounding box center [987, 629] width 393 height 313
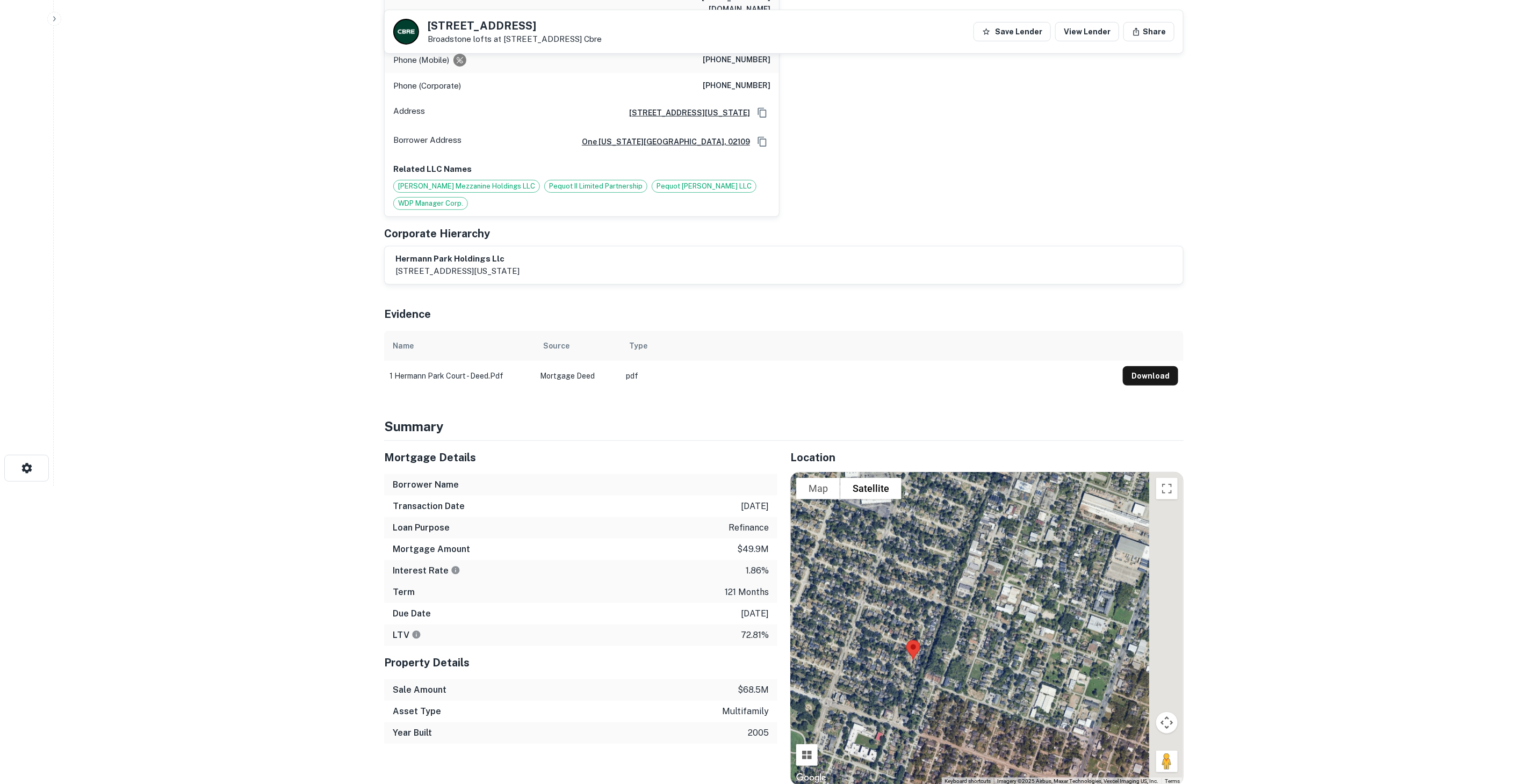
drag, startPoint x: 1049, startPoint y: 603, endPoint x: 849, endPoint y: 583, distance: 201.0
click at [849, 583] on div at bounding box center [987, 629] width 393 height 313
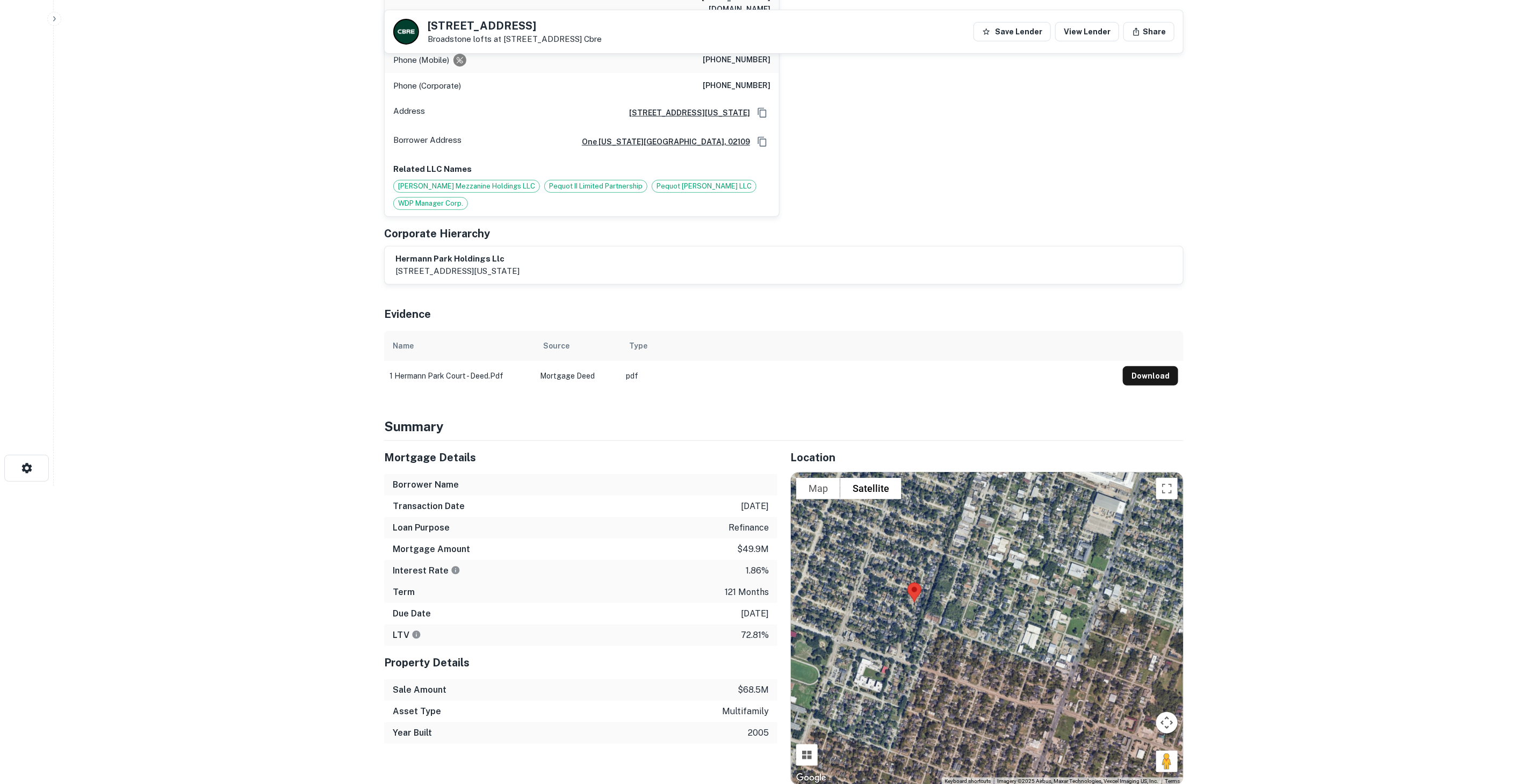
drag, startPoint x: 869, startPoint y: 584, endPoint x: 878, endPoint y: 531, distance: 53.8
click at [878, 531] on div at bounding box center [987, 629] width 393 height 313
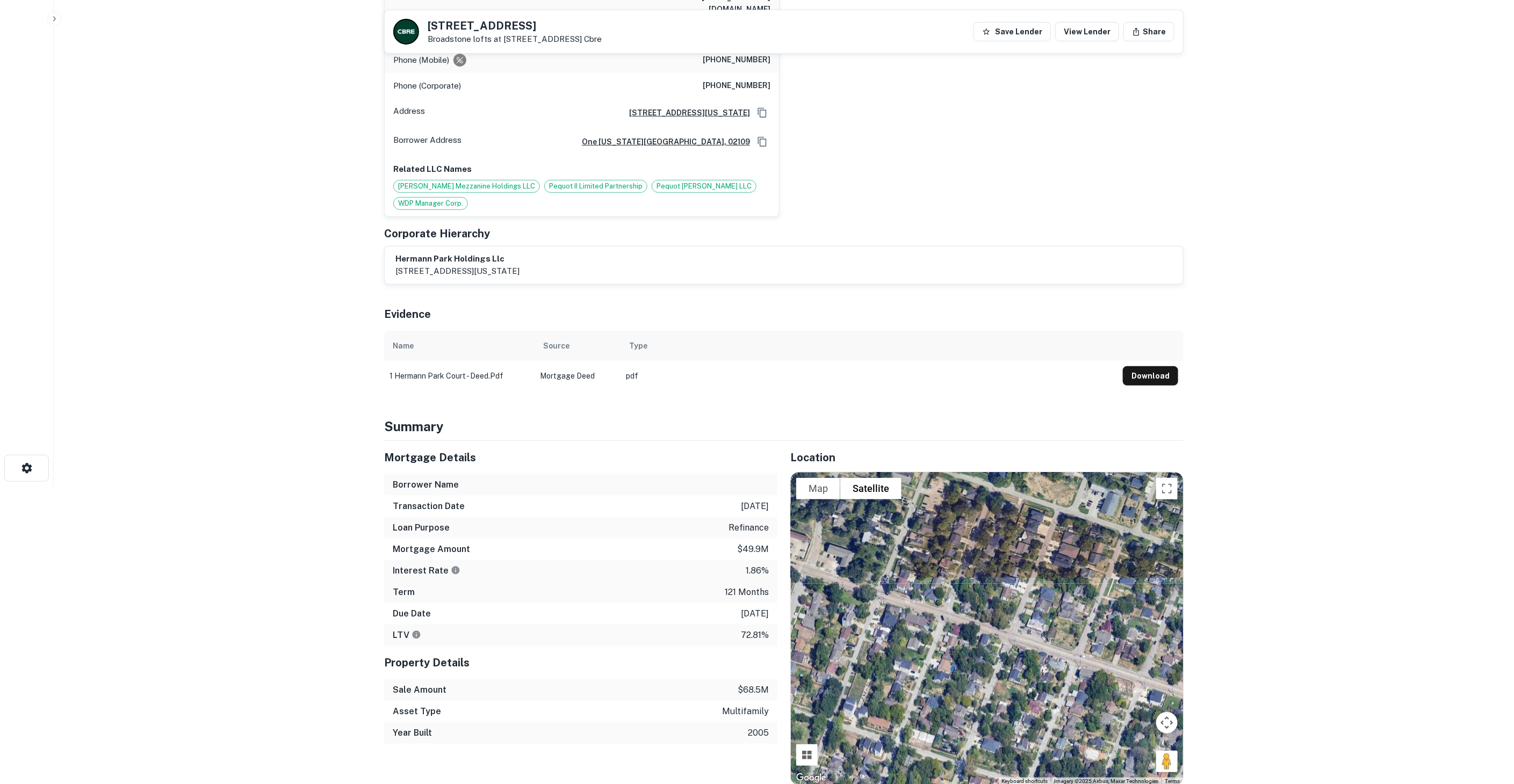
drag, startPoint x: 928, startPoint y: 589, endPoint x: 928, endPoint y: 604, distance: 15.0
click at [928, 604] on div at bounding box center [987, 629] width 393 height 313
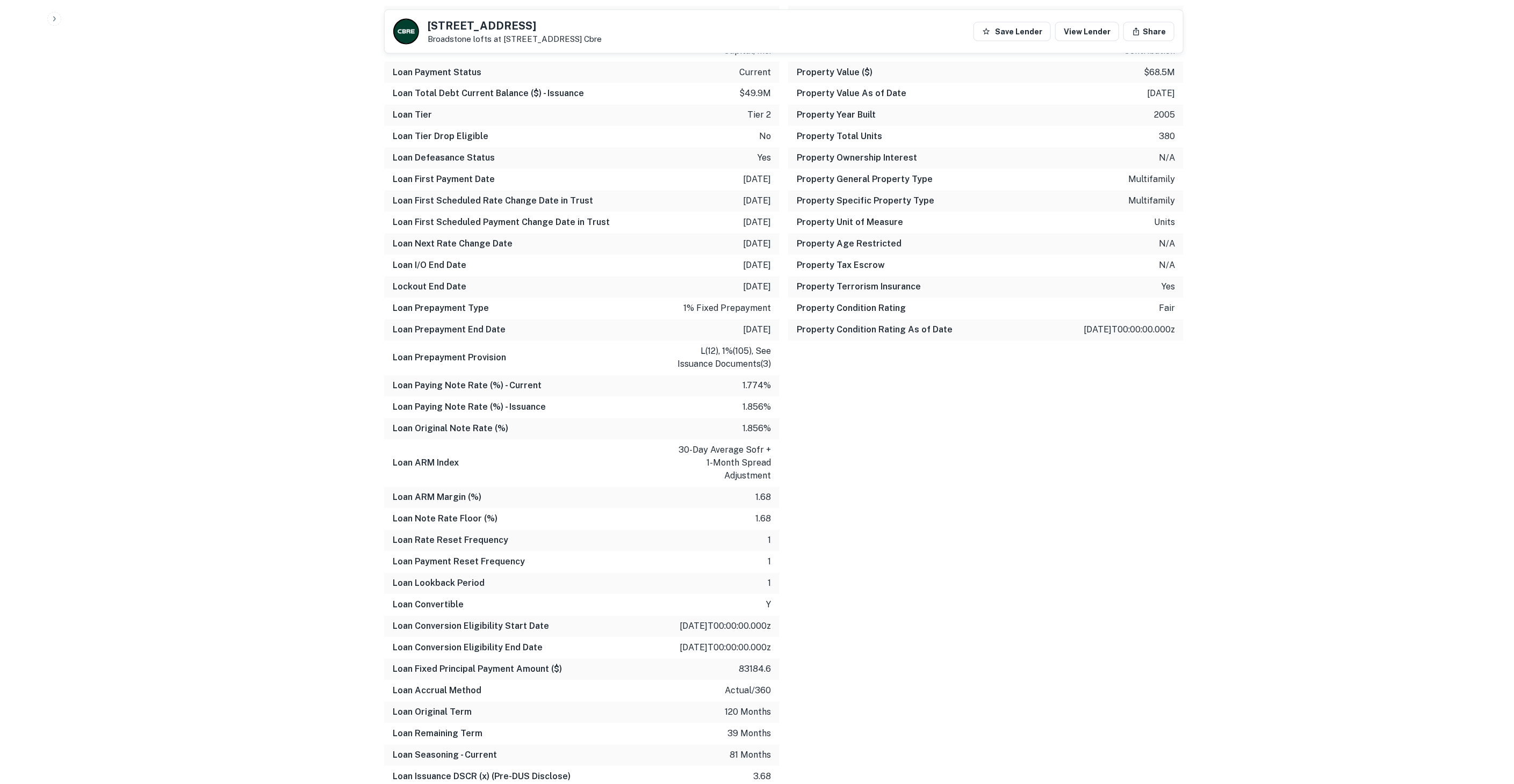
scroll to position [1372, 0]
